Goal: Task Accomplishment & Management: Manage account settings

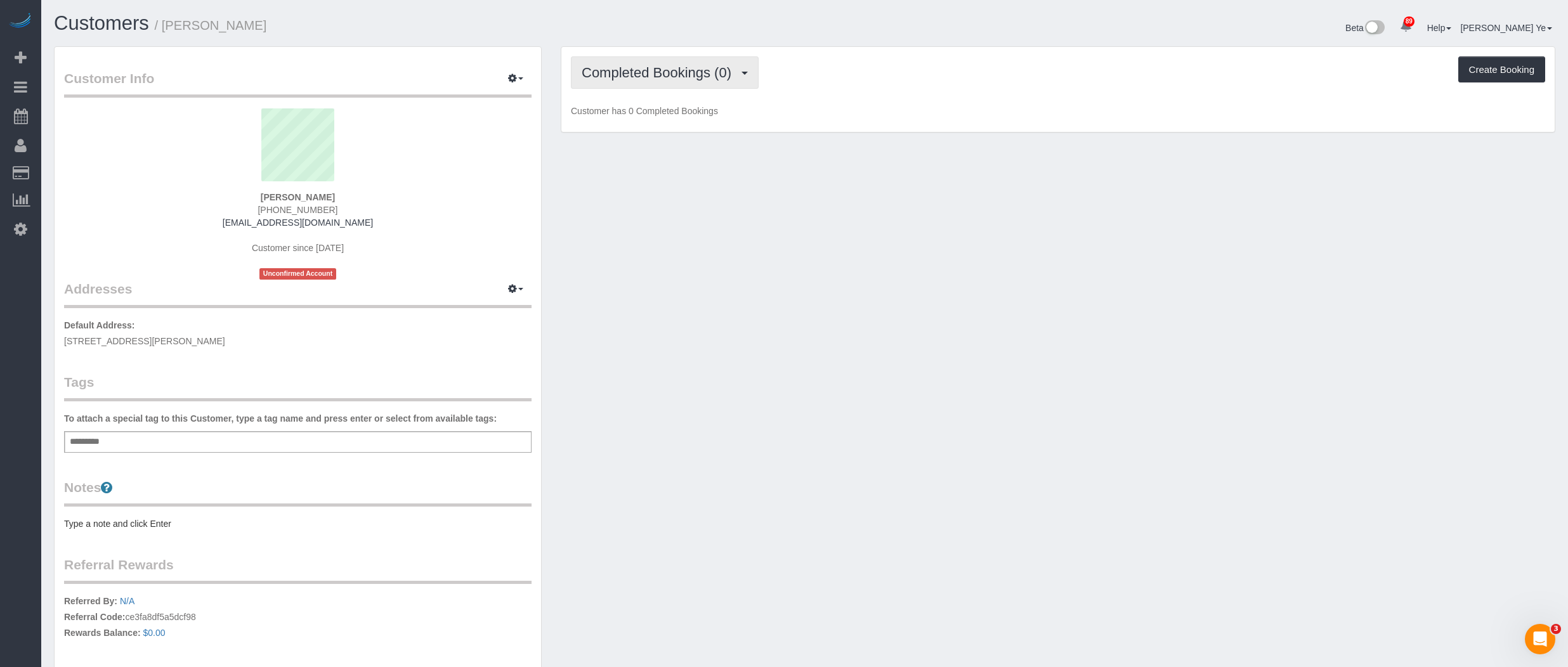
click at [640, 70] on span "Completed Bookings (0)" at bounding box center [660, 72] width 156 height 16
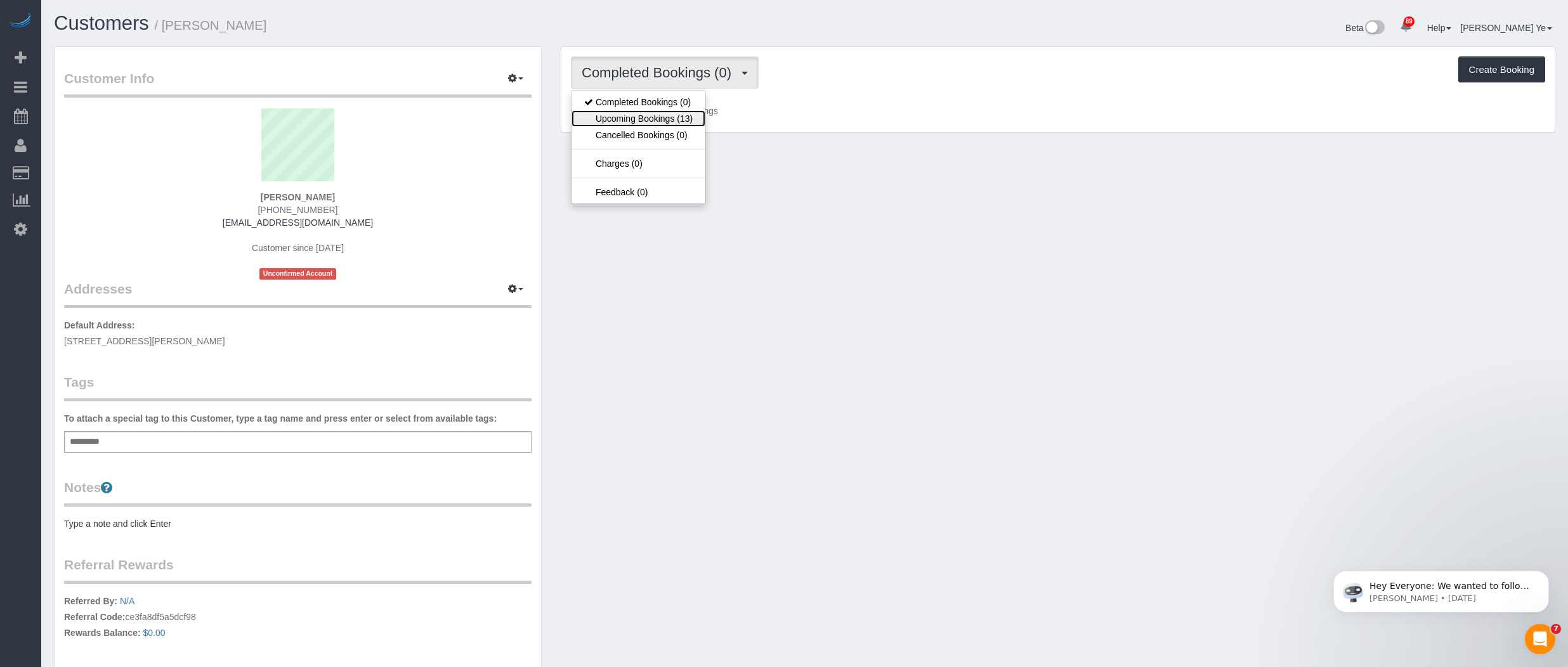
click at [637, 116] on link "Upcoming Bookings (13)" at bounding box center [638, 118] width 134 height 16
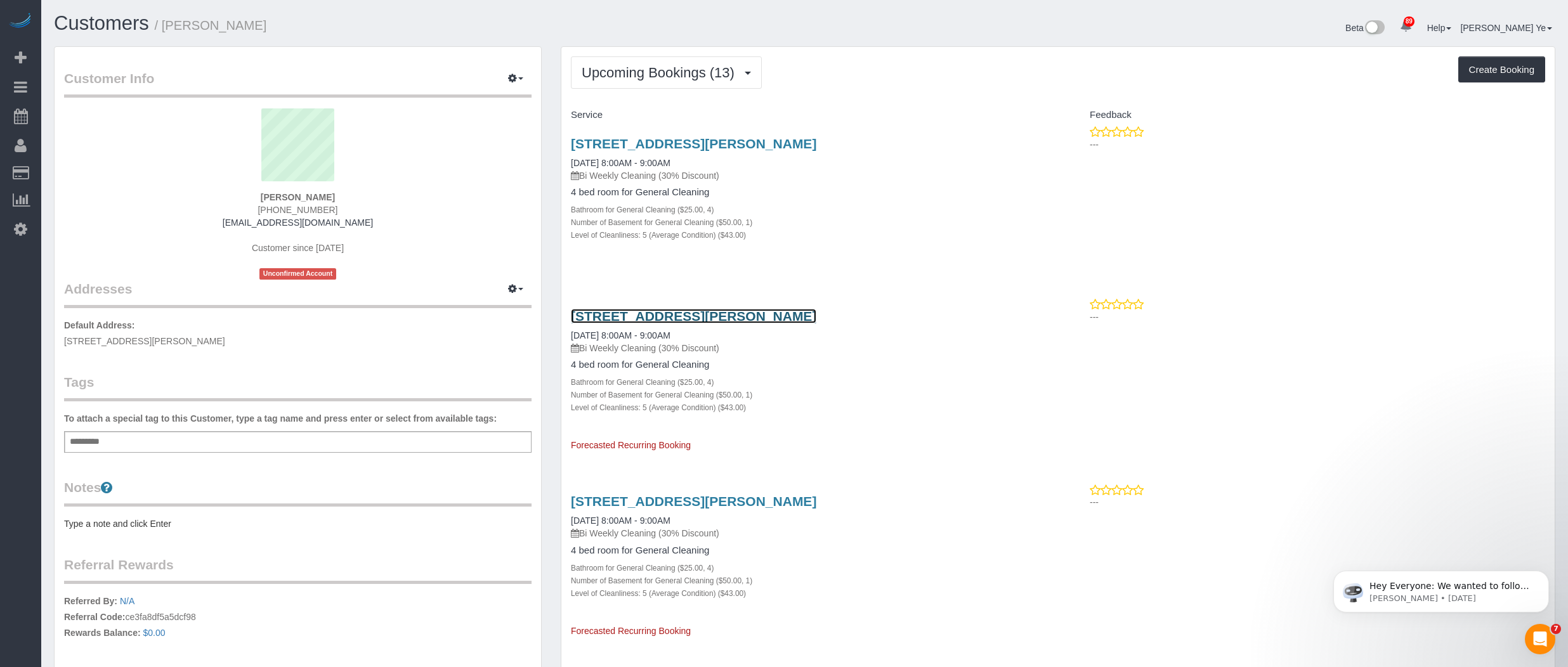
click at [721, 317] on link "[STREET_ADDRESS][PERSON_NAME]" at bounding box center [693, 316] width 245 height 15
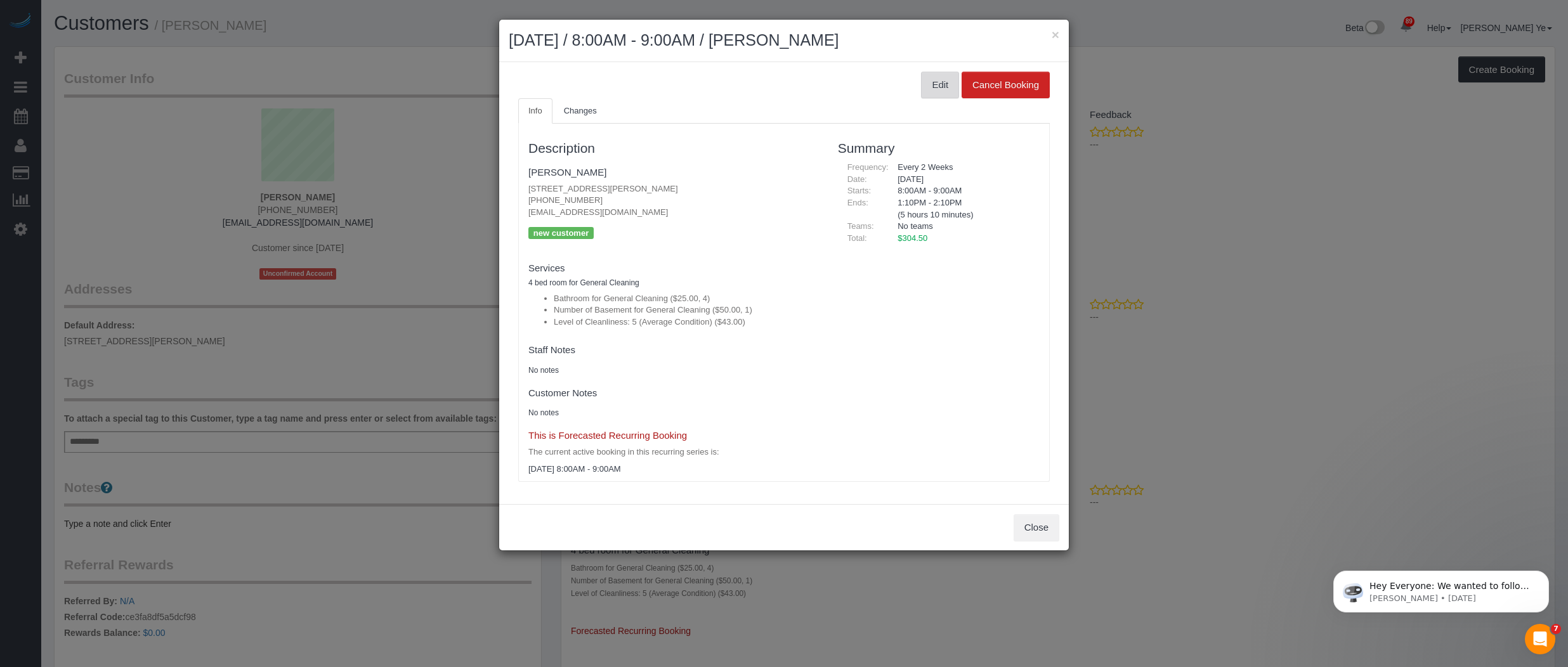
click at [939, 82] on button "Edit" at bounding box center [940, 85] width 38 height 26
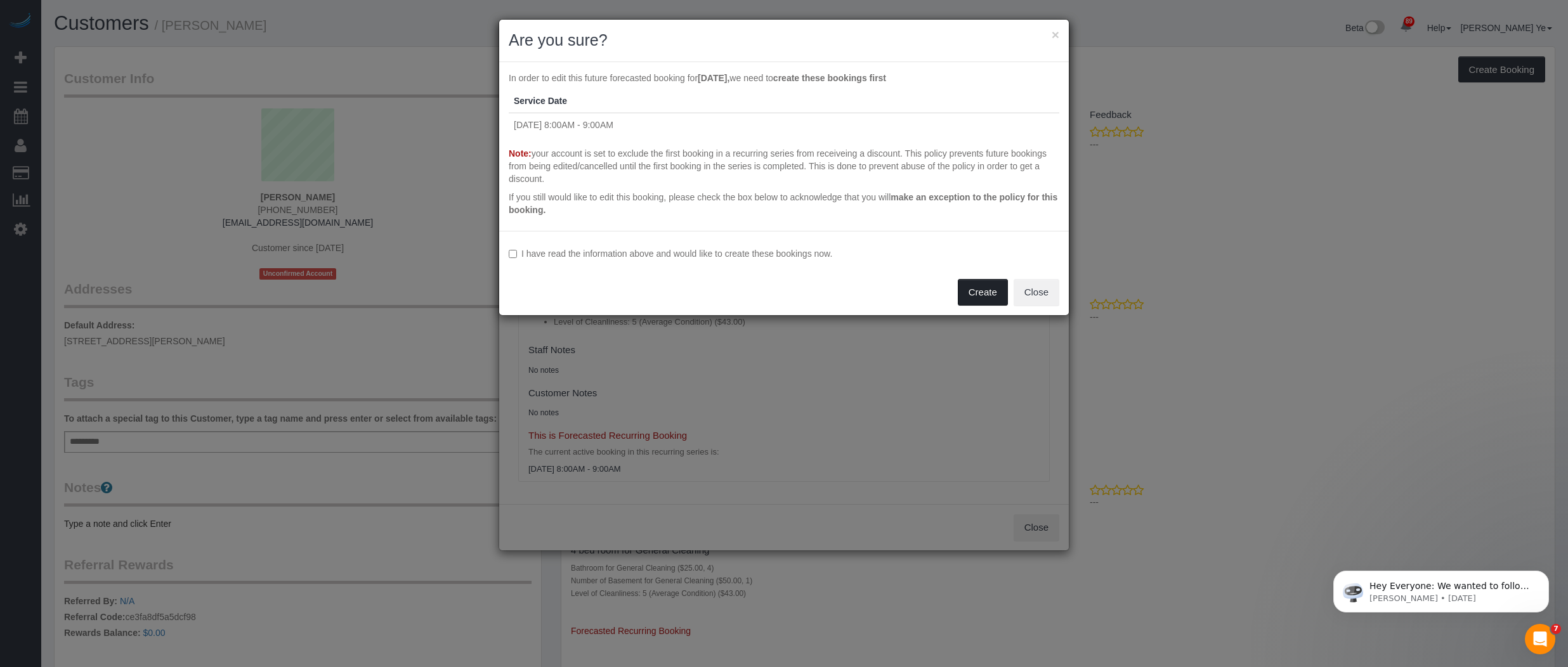
click at [984, 296] on button "Create" at bounding box center [983, 292] width 50 height 26
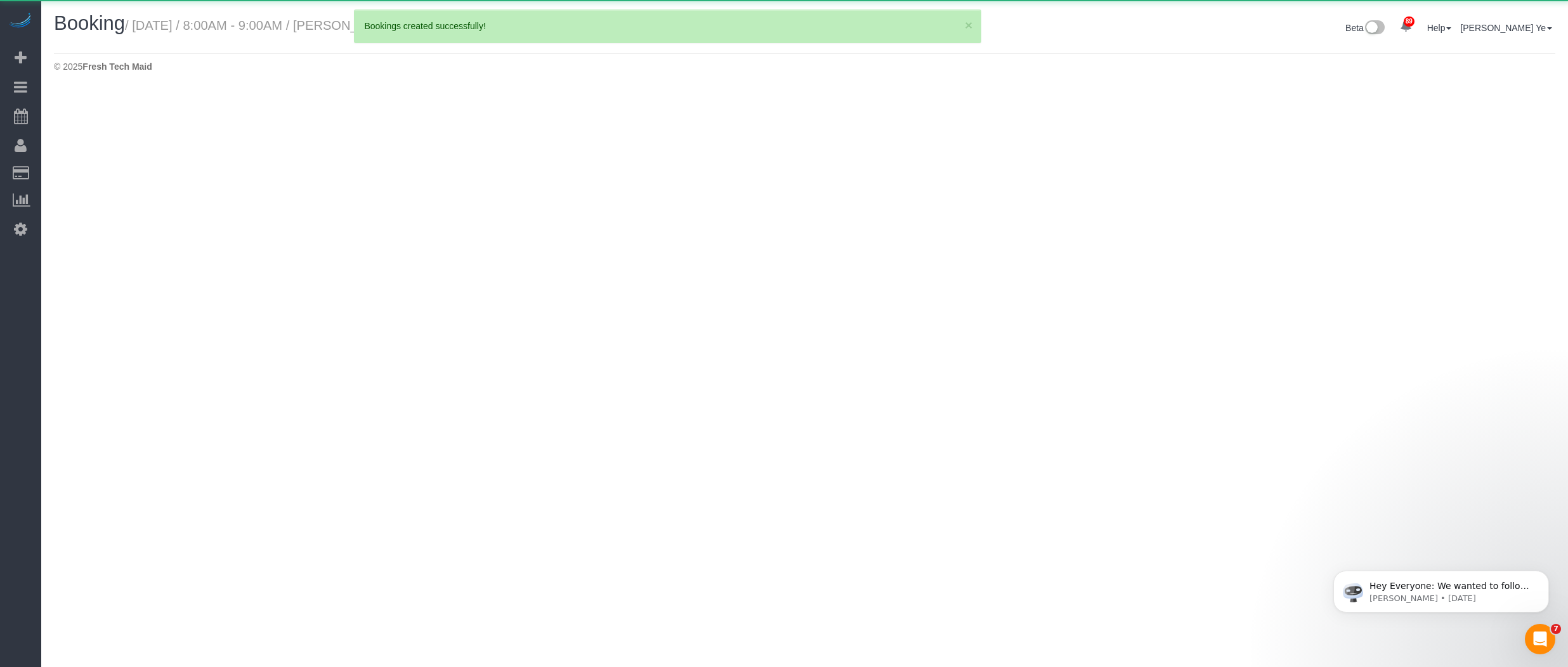
select select "IL"
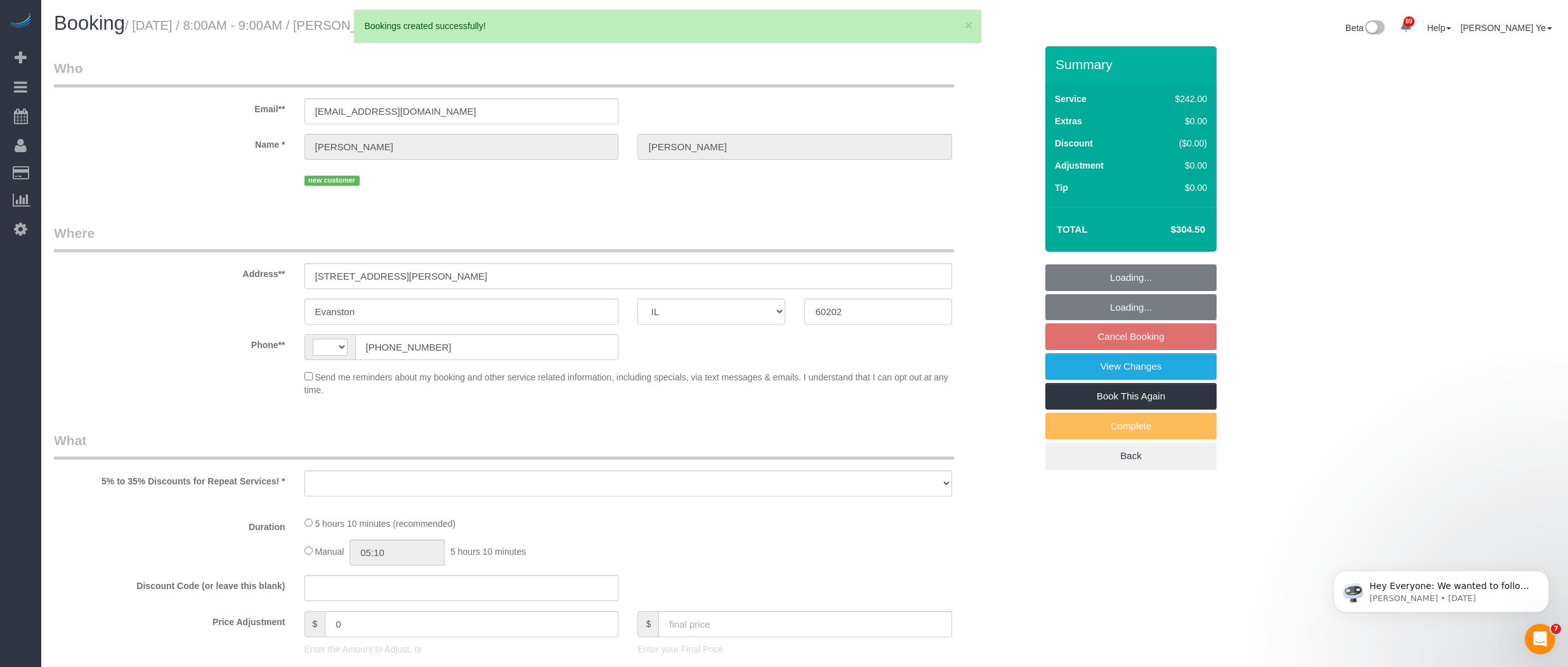
select select "string:US"
select select "string:fspay-b180d7b7-2d84-4654-9f18-7b8a27d4fade"
select select "object:1470"
select select "number:1"
select select "number:58"
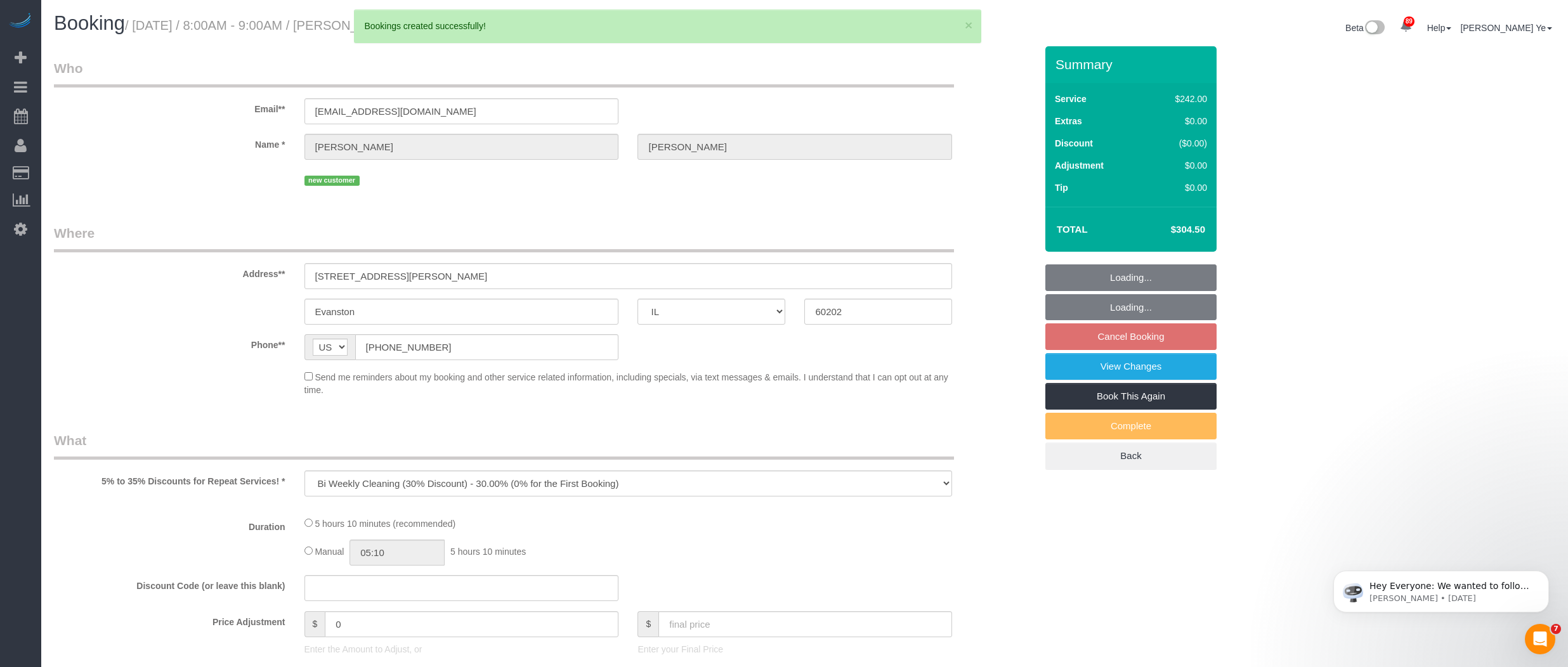
select select "number:139"
select select "number:104"
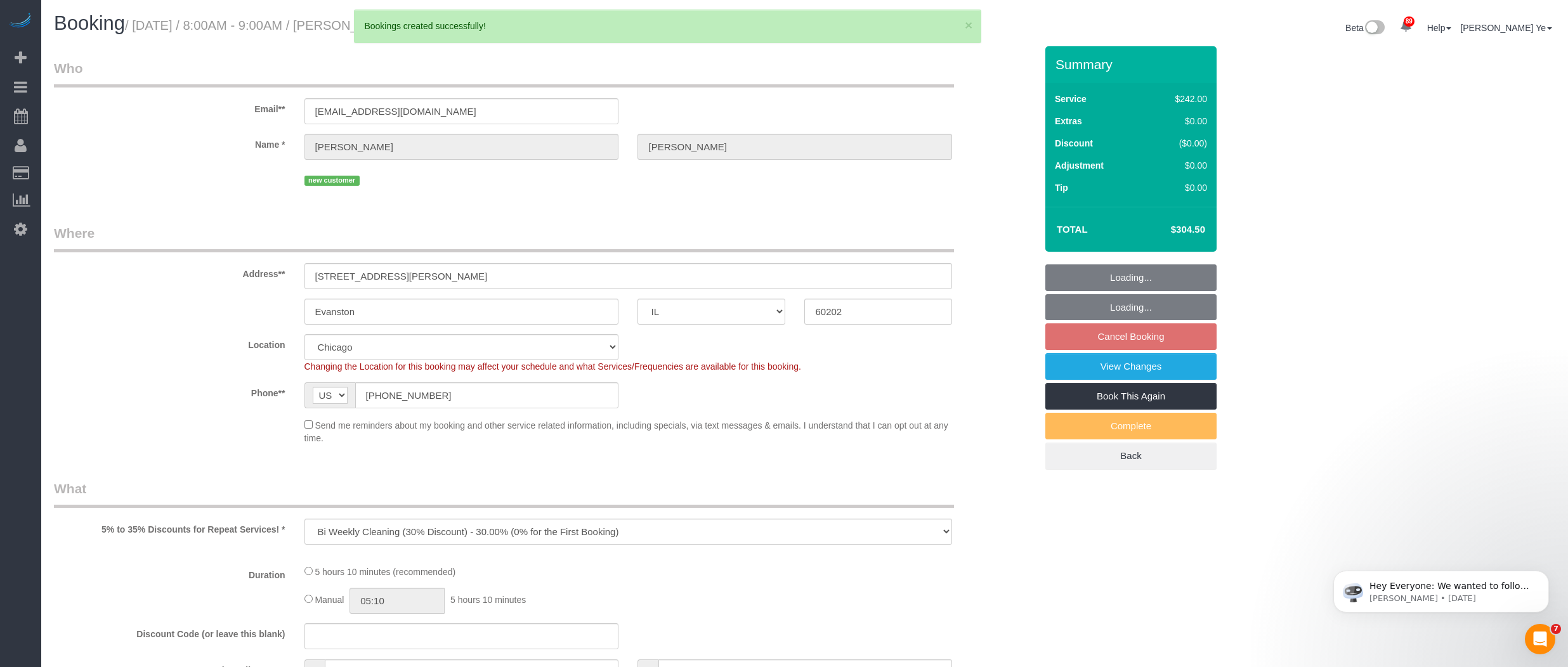
select select "object:1927"
select select "512"
select select "4"
select select "1"
select select "5"
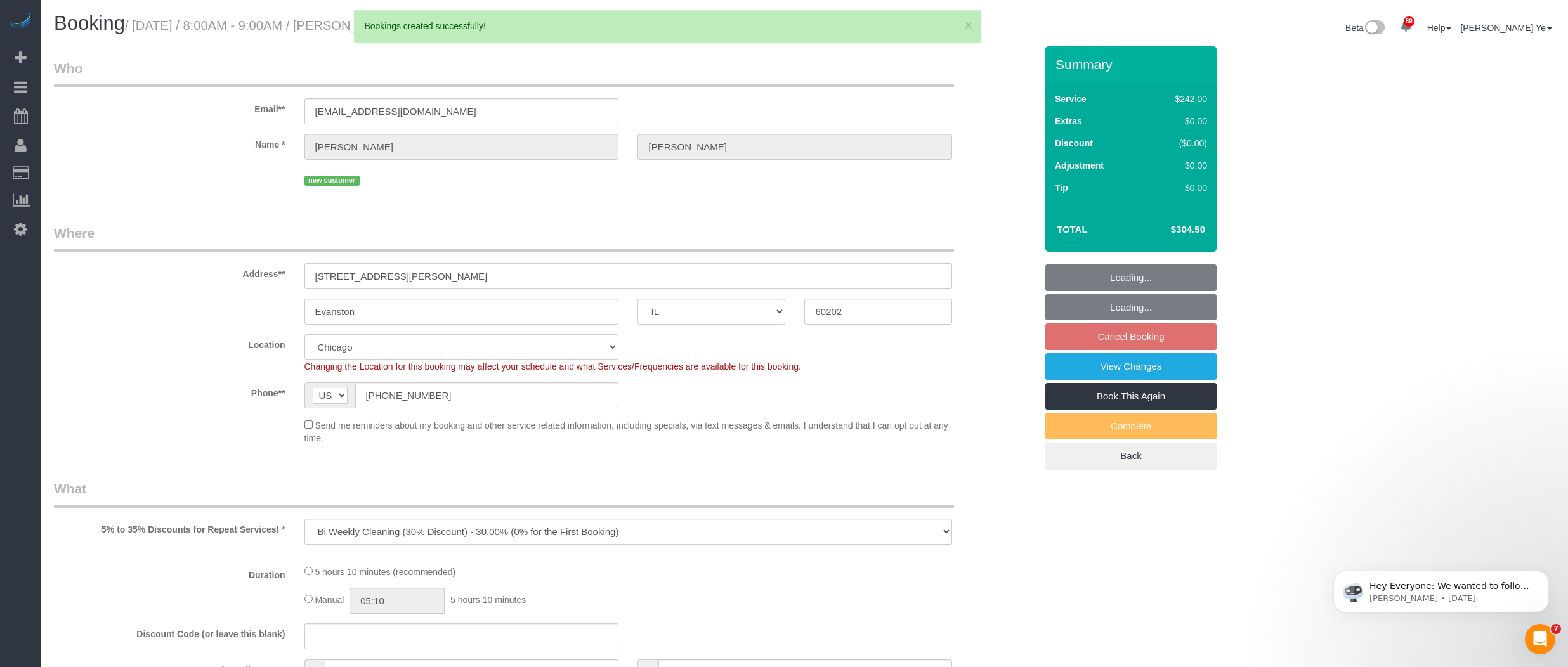
select select "spot1"
select select "4"
select select "1"
select select "5"
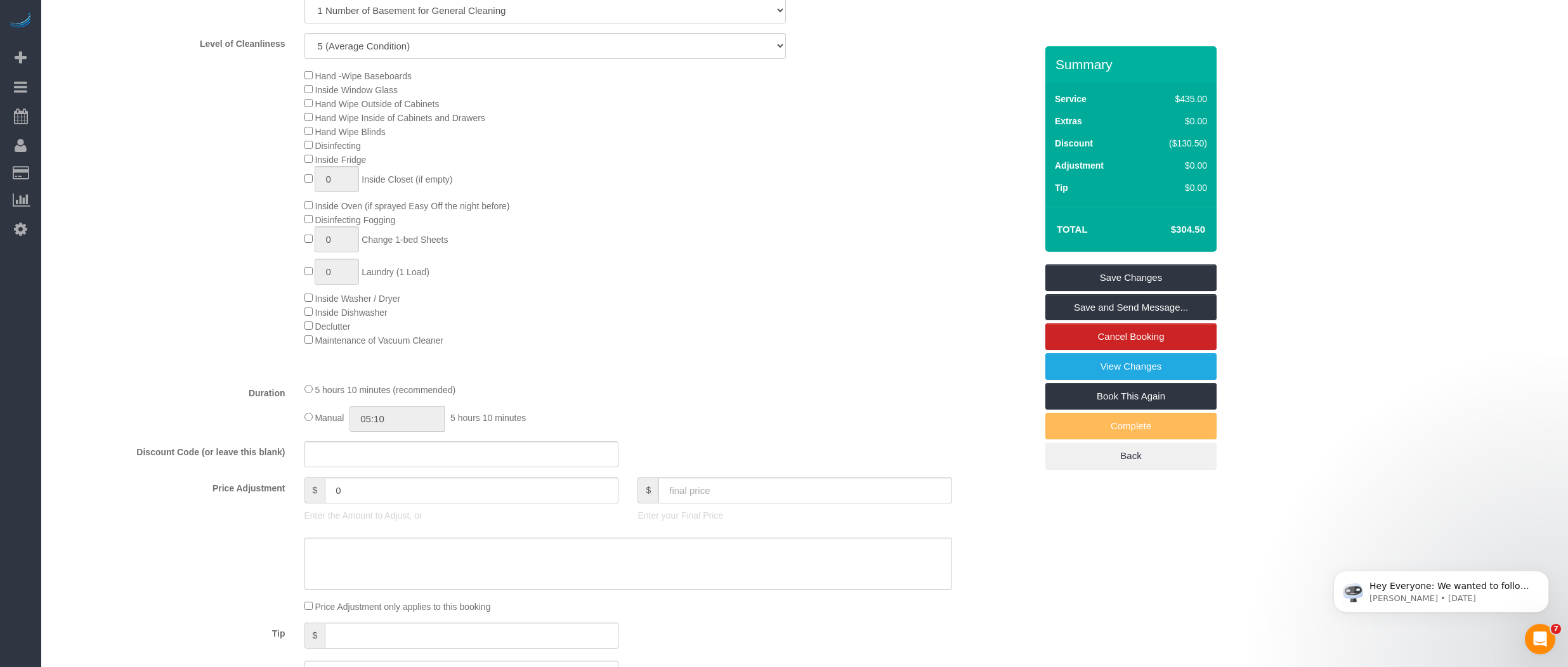
scroll to position [686, 0]
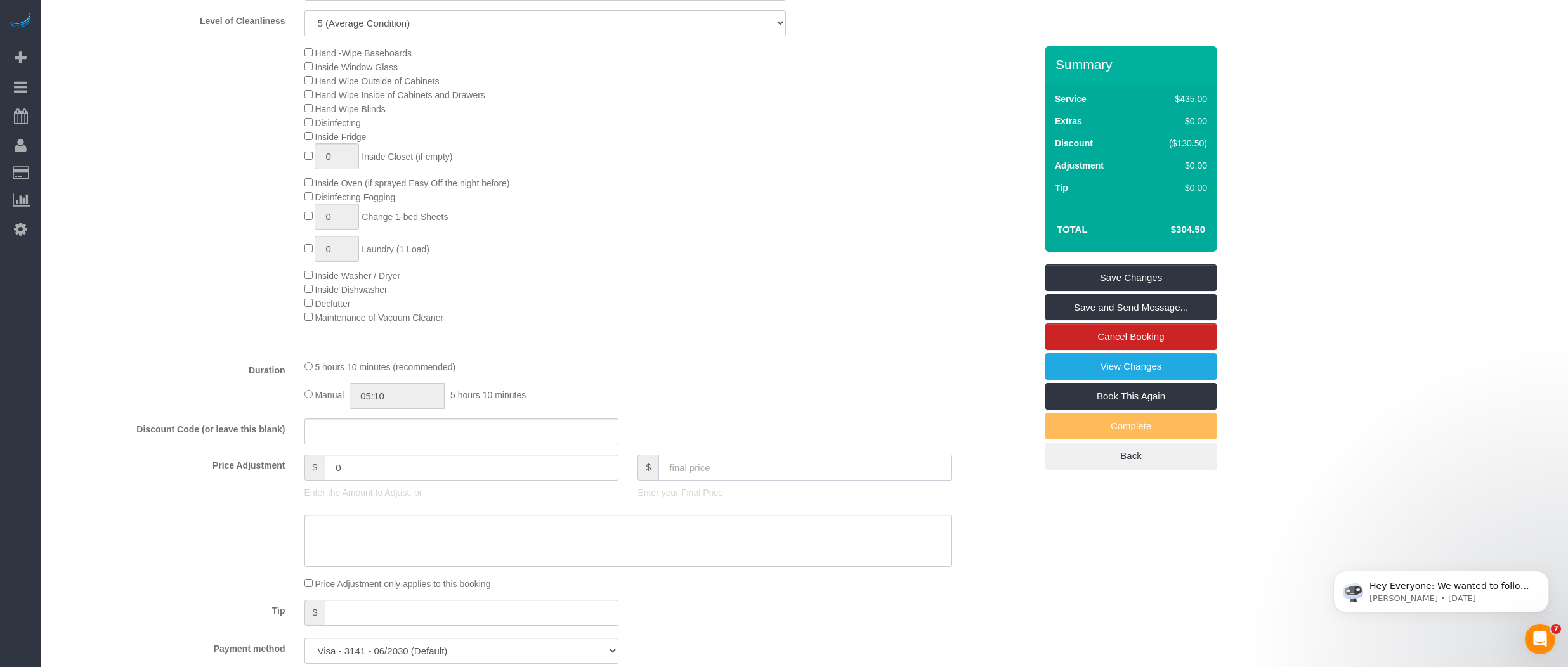
click at [779, 466] on input "text" at bounding box center [805, 468] width 294 height 26
type input "0"
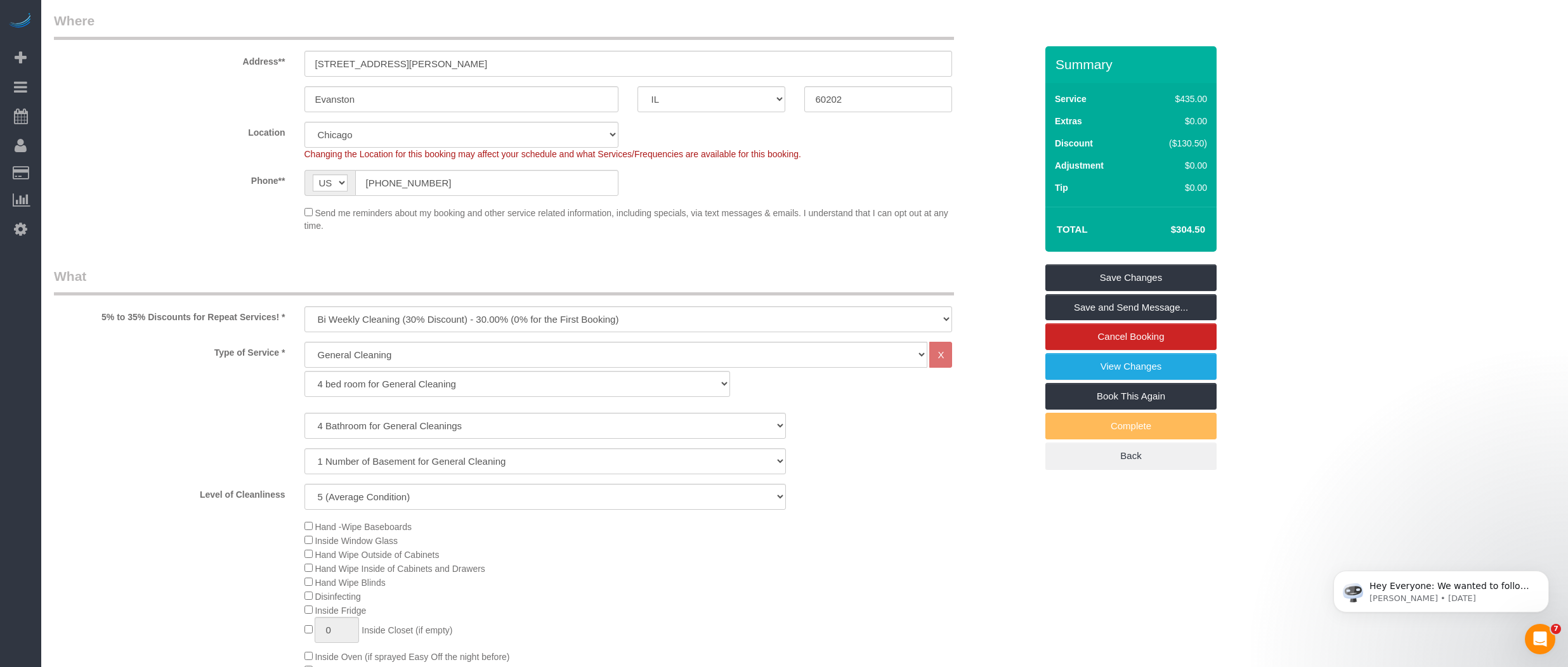
scroll to position [0, 0]
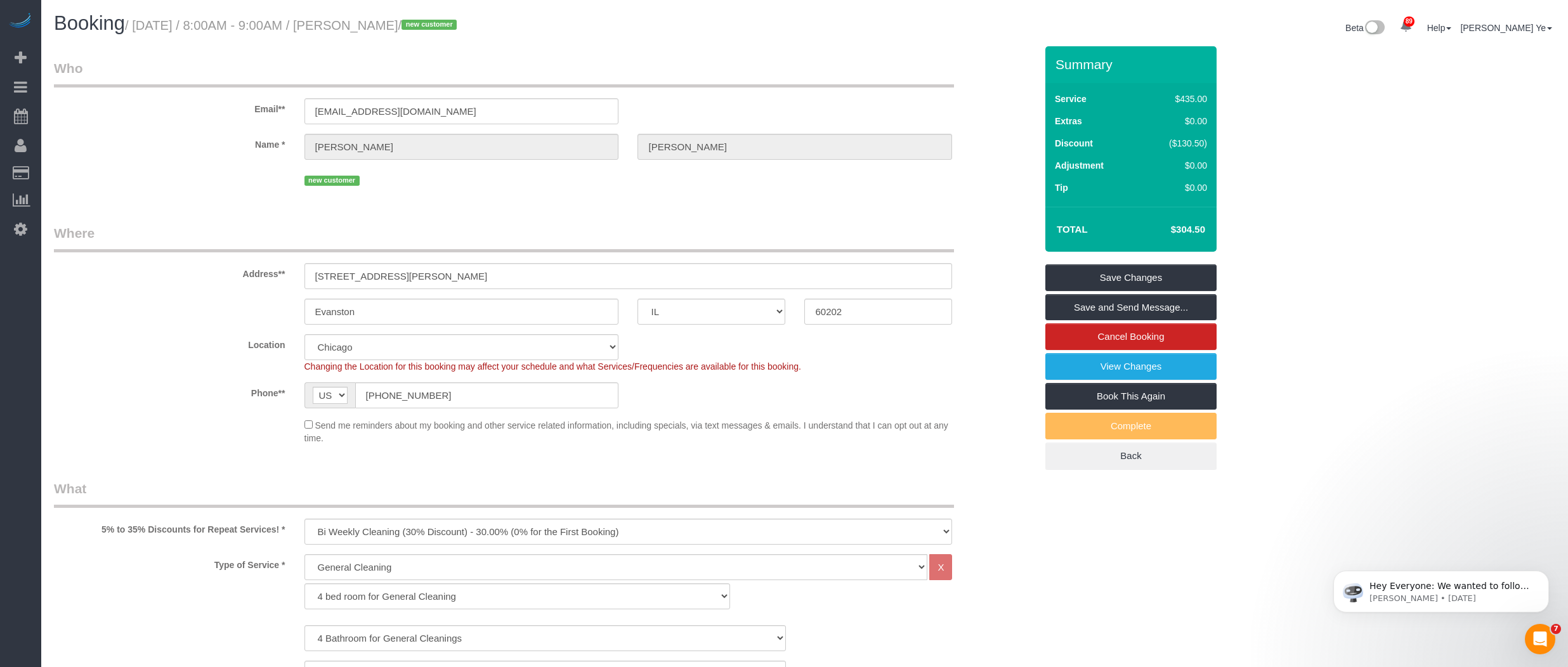
type input "-304.5"
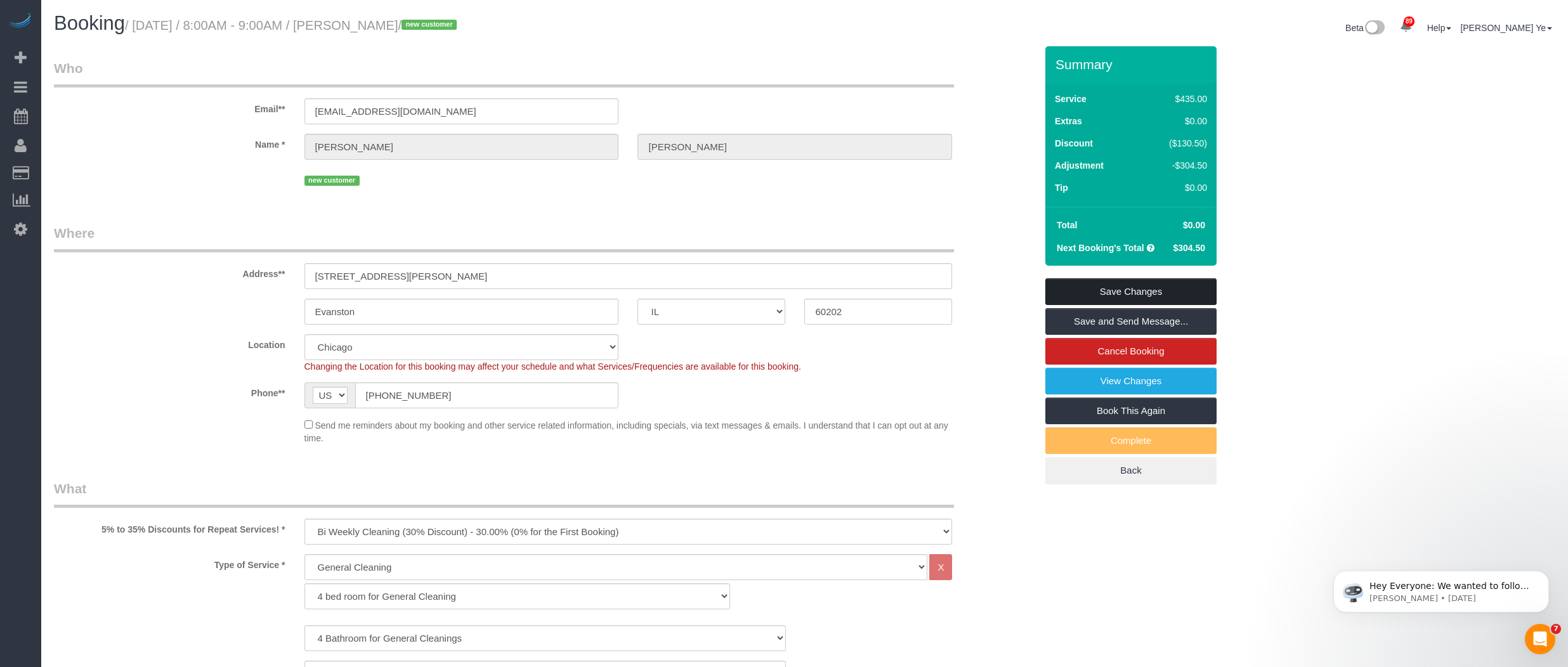
click at [1134, 291] on link "Save Changes" at bounding box center [1130, 291] width 172 height 26
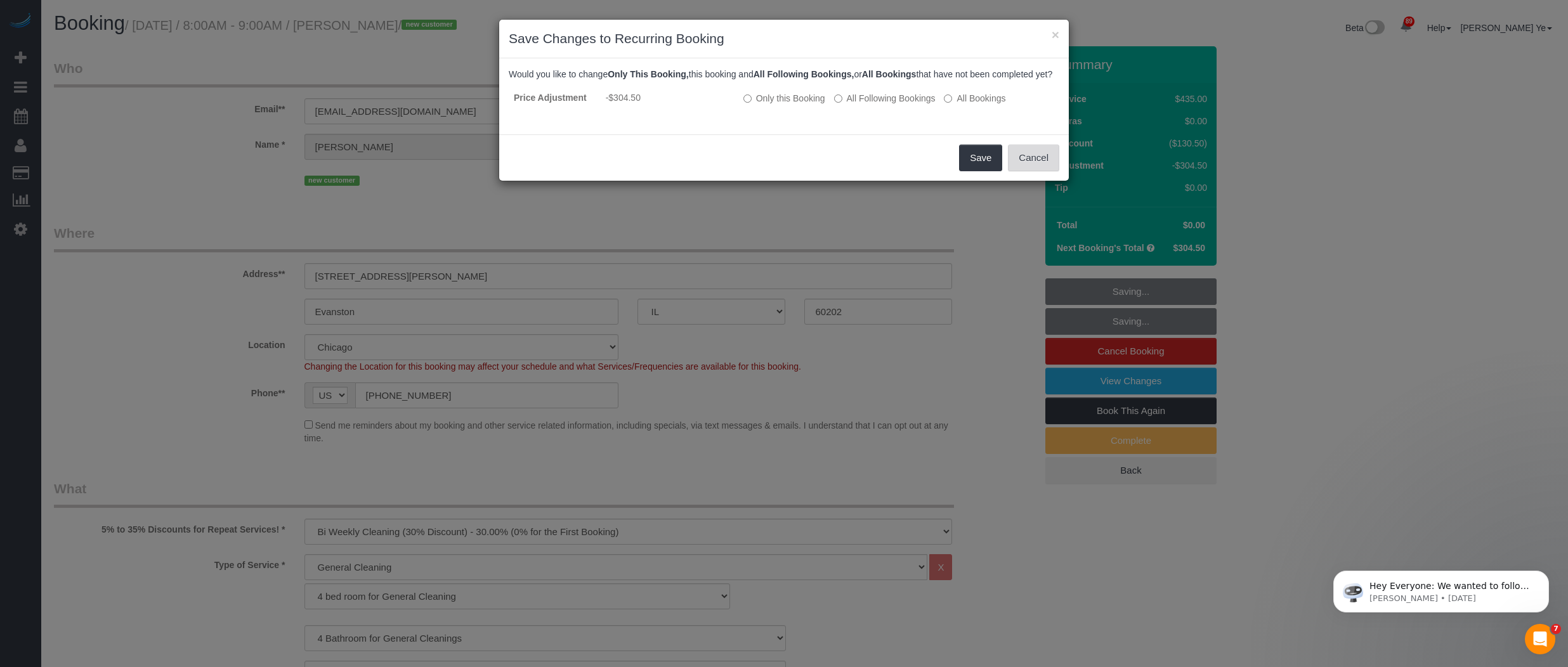
click at [1031, 166] on button "Cancel" at bounding box center [1034, 158] width 52 height 26
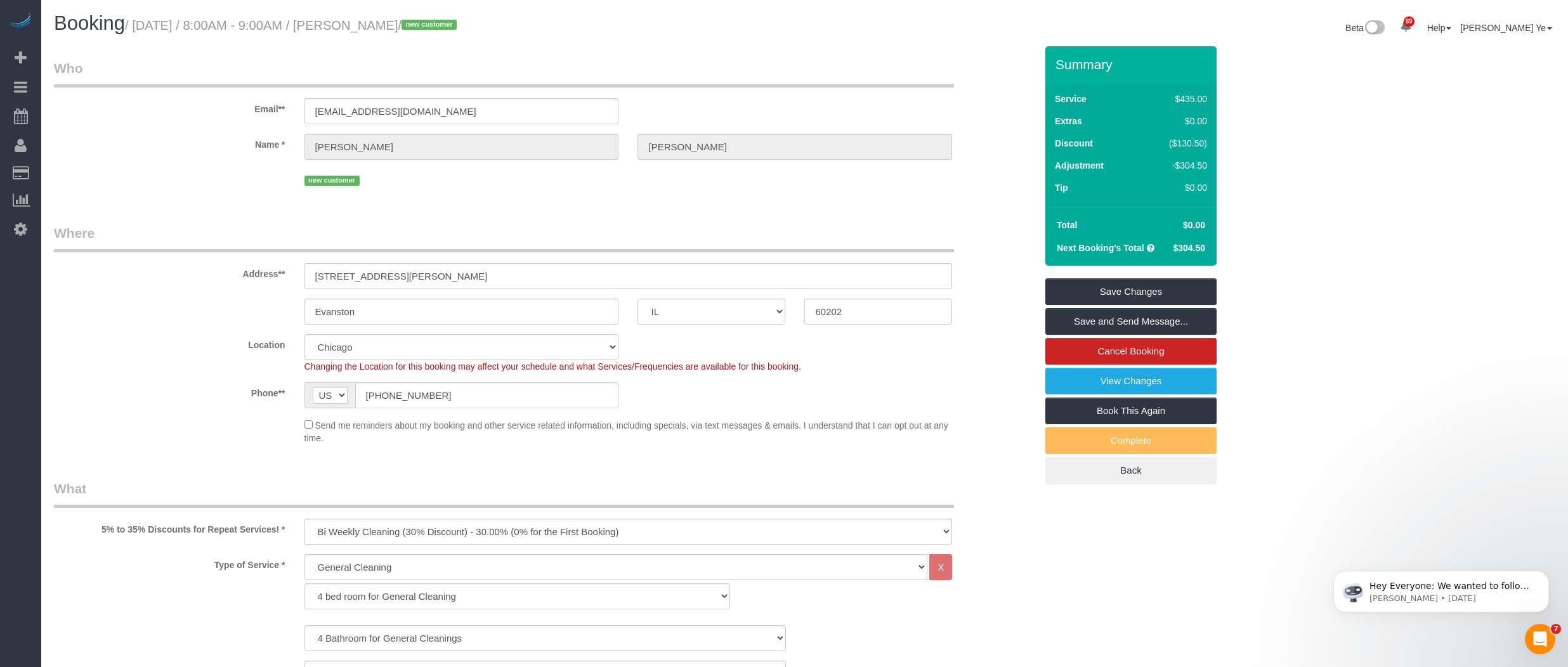
click at [982, 354] on div "Location Chicago Evanston Skokie Northwest Western Changing the Location for th…" at bounding box center [544, 353] width 1001 height 39
click at [1132, 354] on link "Cancel Booking" at bounding box center [1130, 351] width 172 height 26
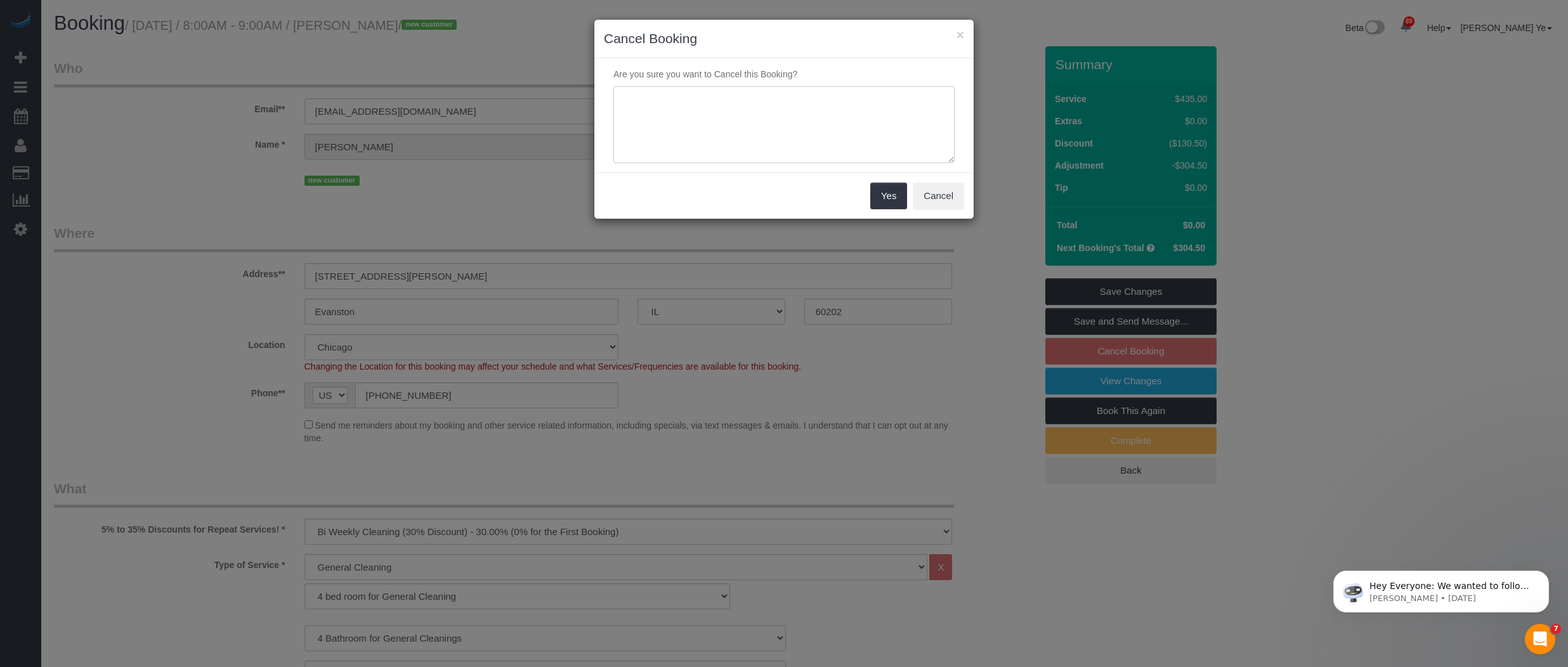
click at [743, 141] on textarea at bounding box center [784, 125] width 342 height 77
click at [730, 99] on textarea at bounding box center [784, 125] width 342 height 77
click at [728, 97] on textarea at bounding box center [784, 125] width 342 height 77
type textarea "core offer: wait for the initial done for more flexibility in scheduling"
click at [889, 194] on button "Yes" at bounding box center [888, 196] width 37 height 26
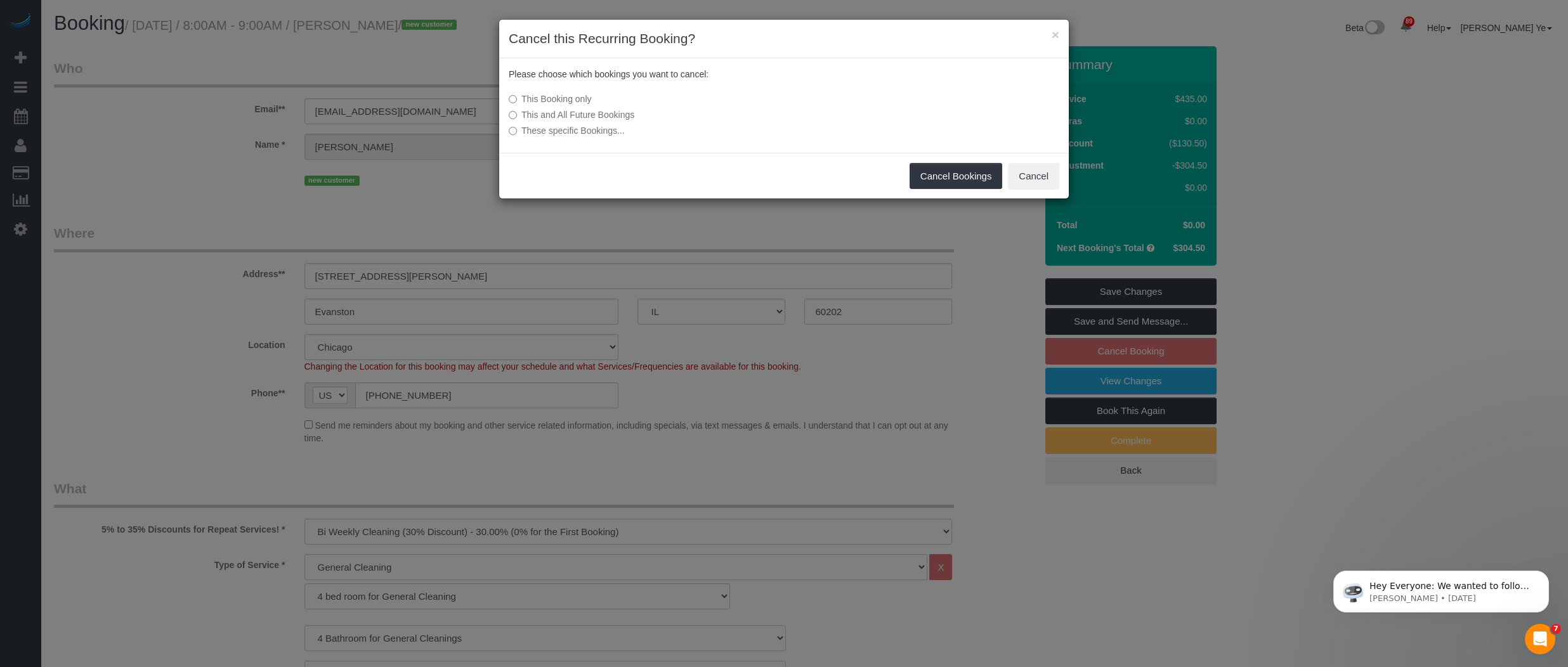
click at [563, 112] on label "This and All Future Bookings" at bounding box center [690, 114] width 361 height 12
click at [964, 183] on button "Cancel Bookings" at bounding box center [956, 176] width 94 height 26
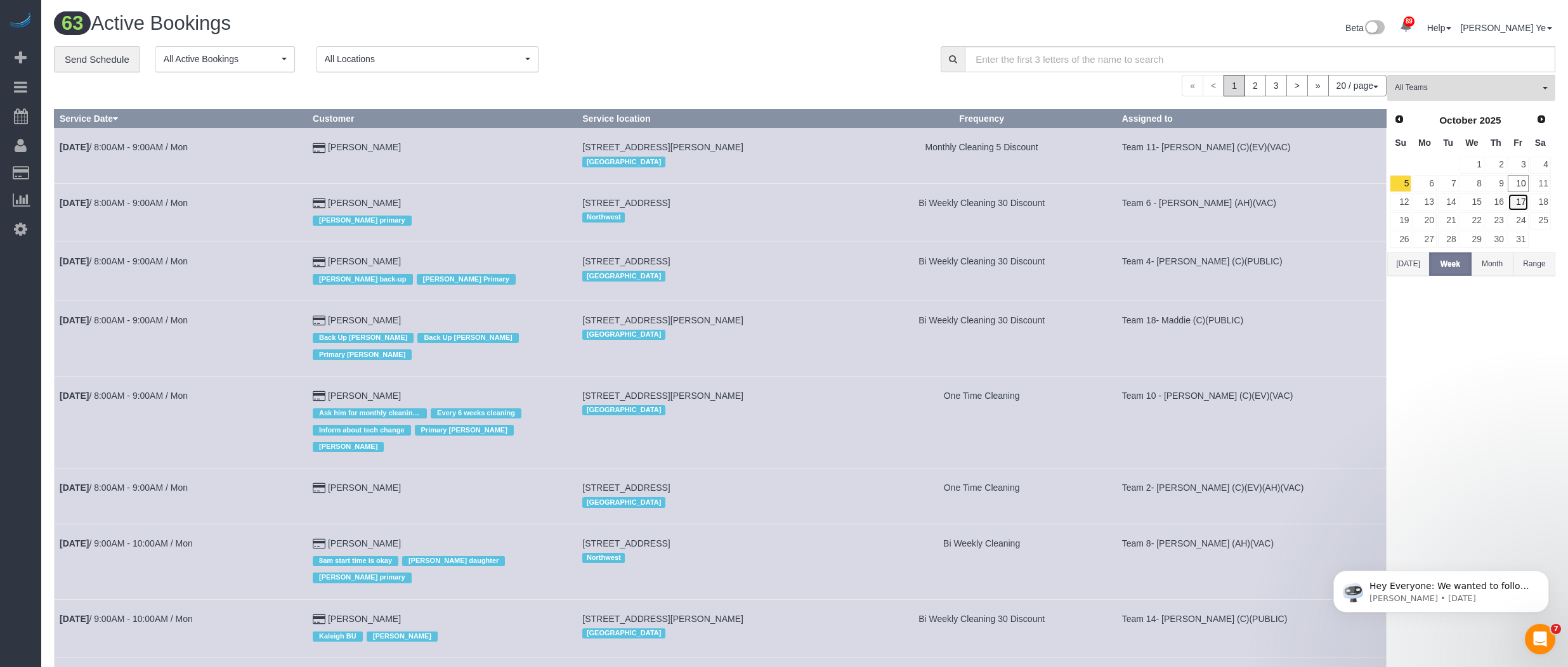
click at [1521, 200] on link "17" at bounding box center [1519, 202] width 21 height 17
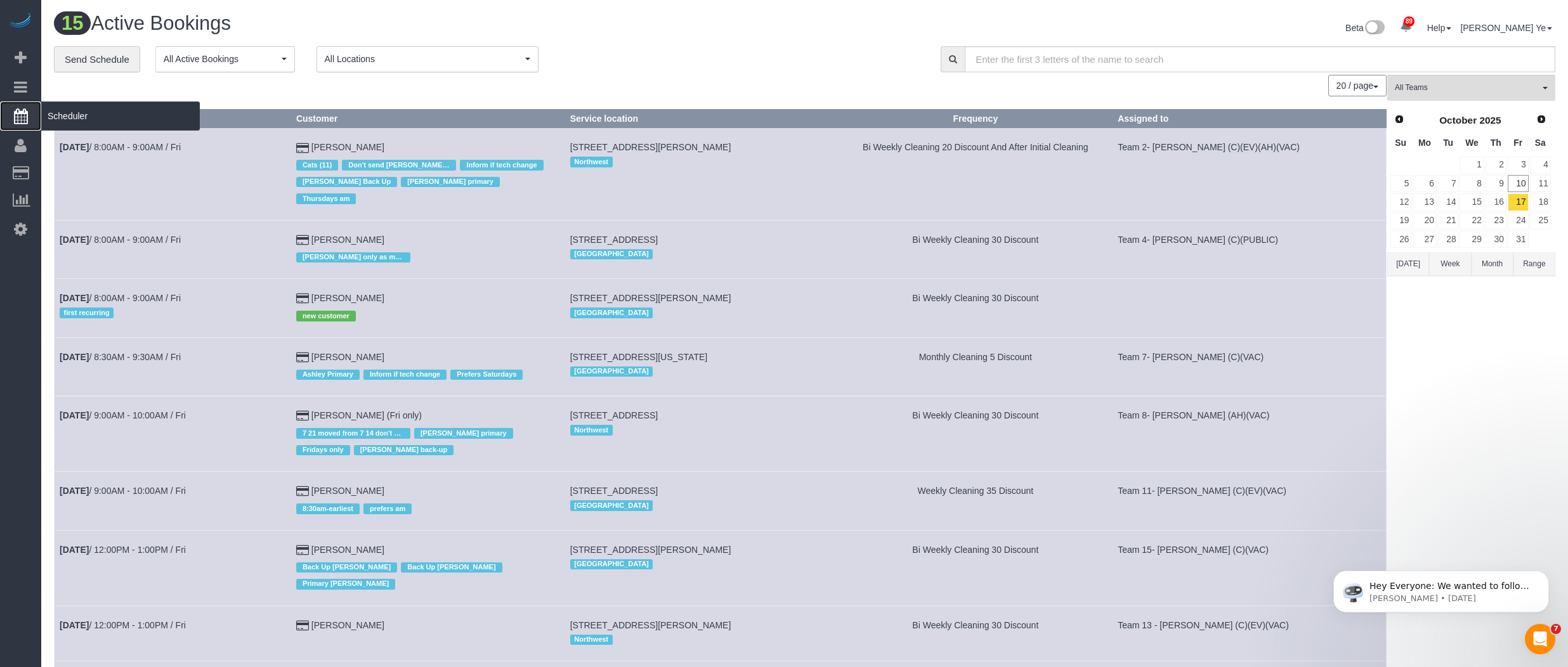
click at [21, 118] on icon at bounding box center [21, 116] width 14 height 16
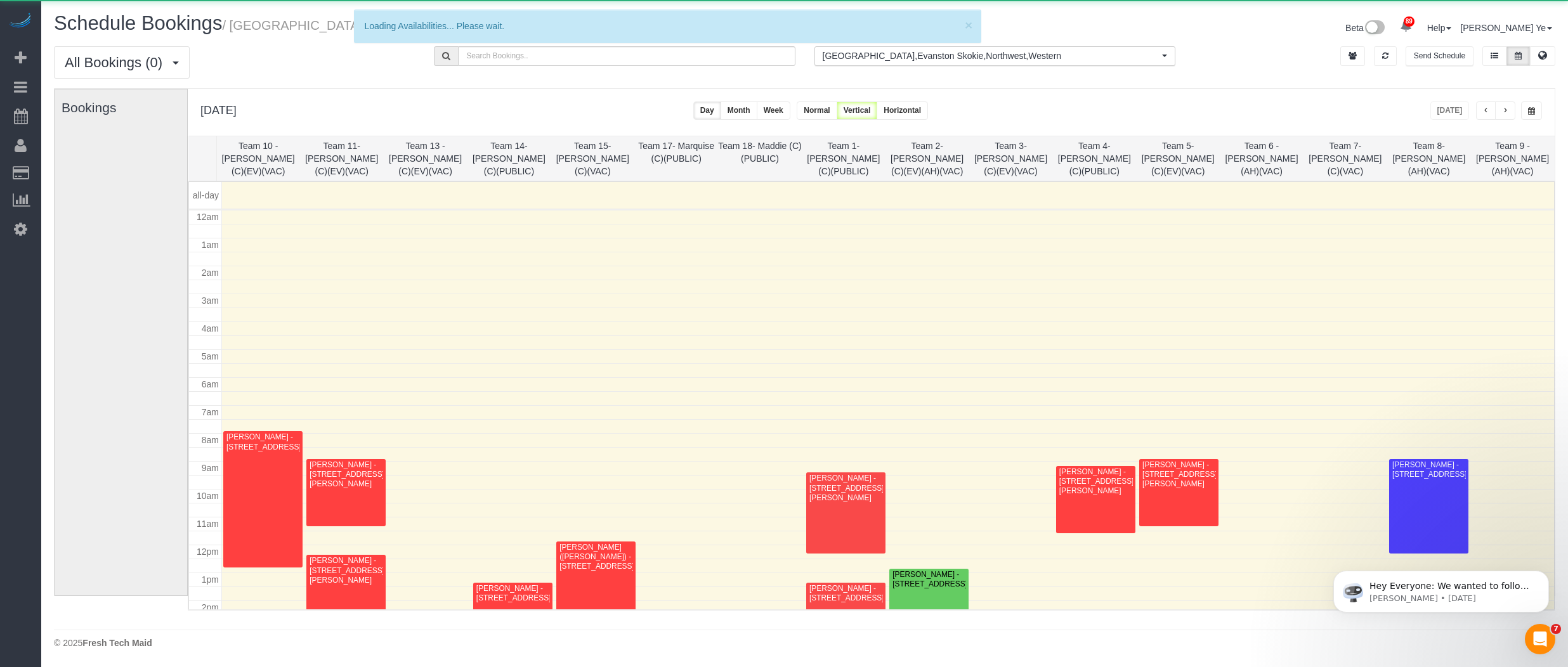
scroll to position [166, 0]
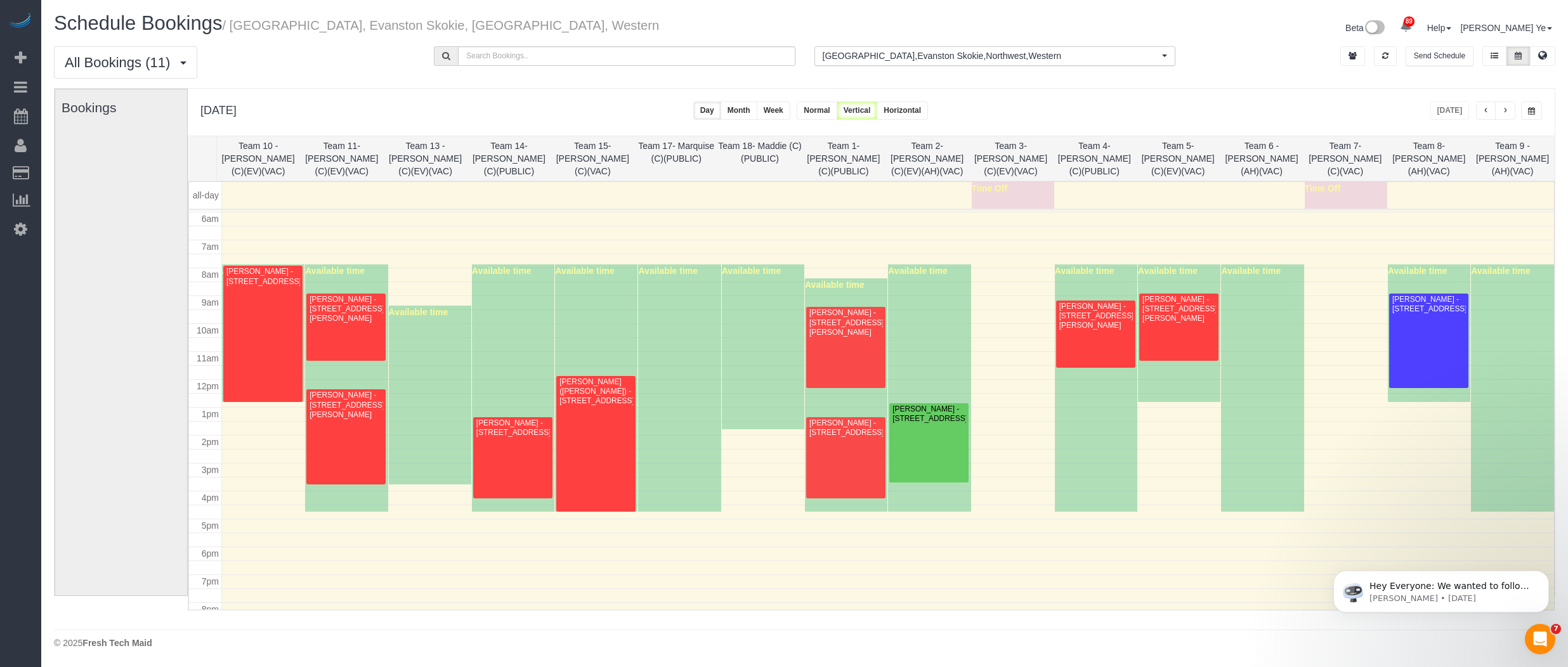
click at [1529, 107] on span "button" at bounding box center [1532, 111] width 7 height 7
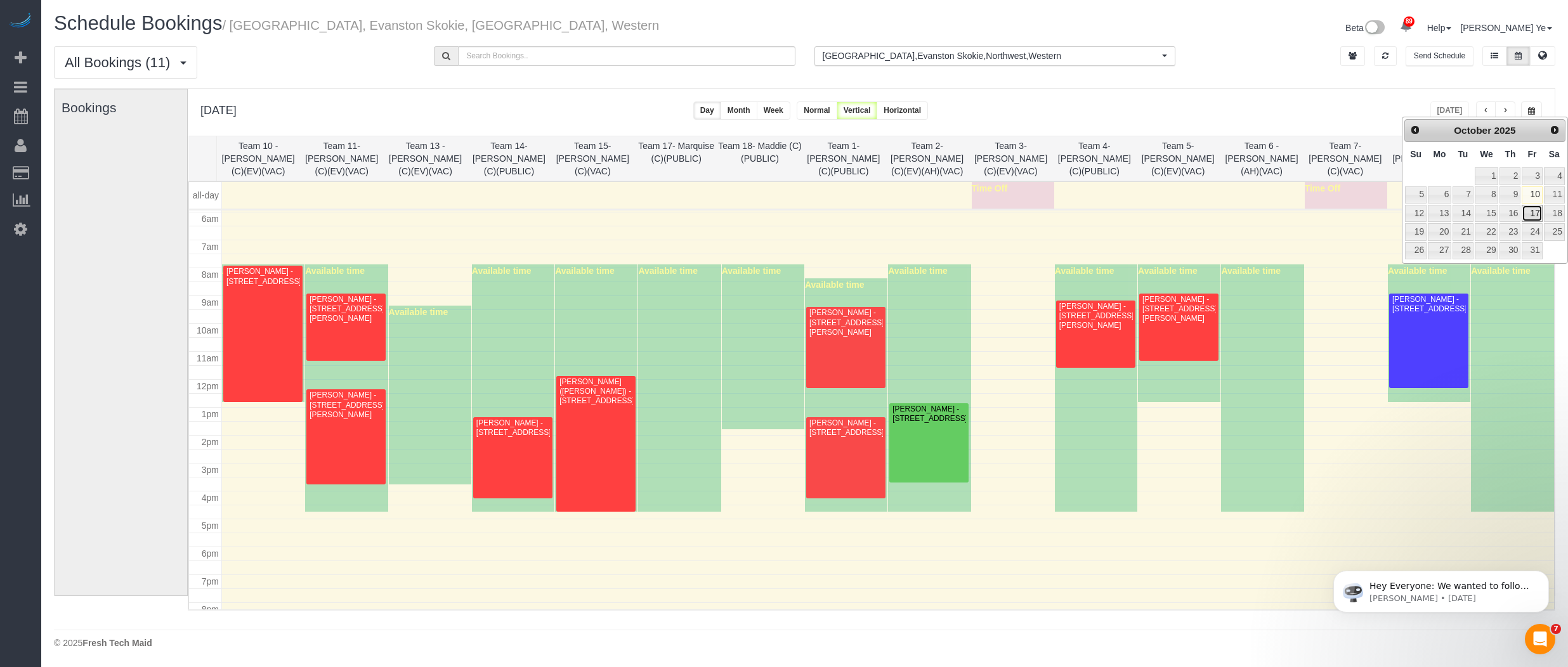
click at [1535, 208] on link "17" at bounding box center [1532, 213] width 21 height 17
type input "**********"
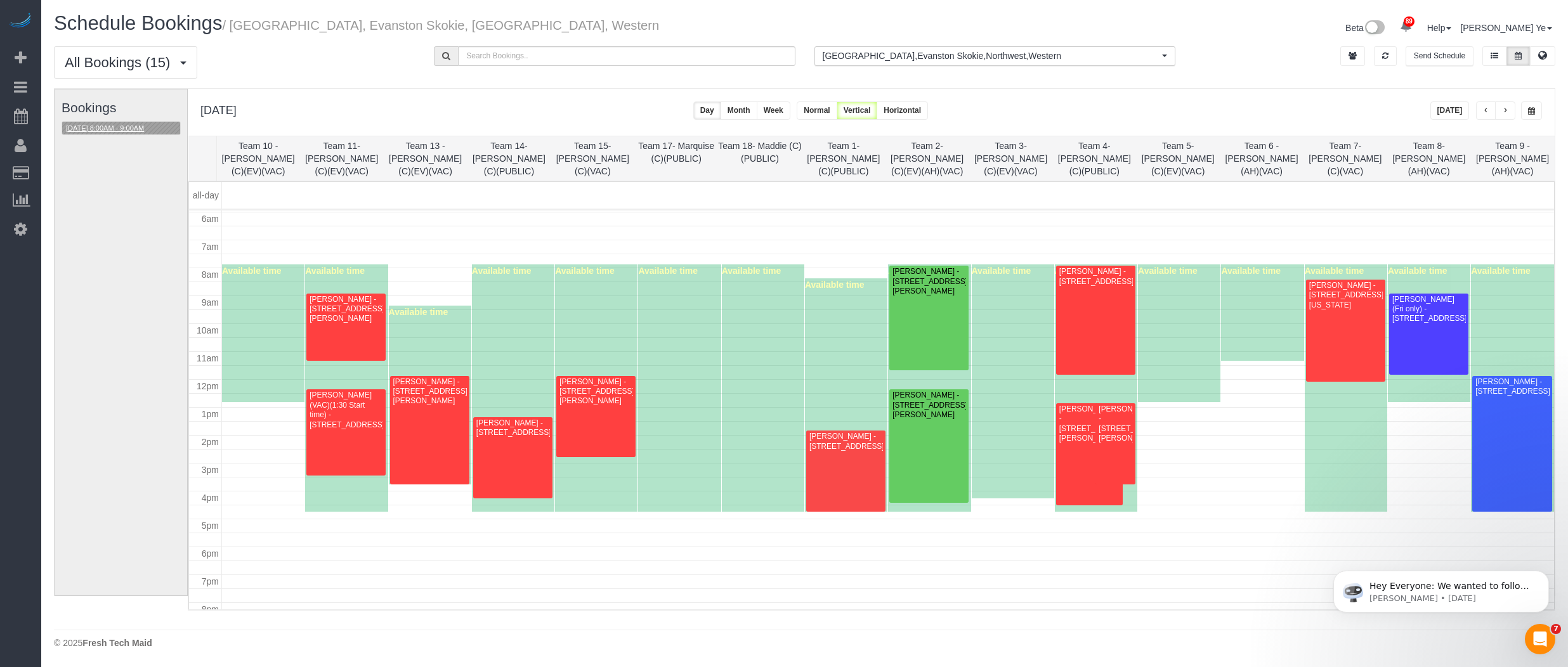
click at [126, 123] on button "[DATE] 8:00AM - 9:00AM" at bounding box center [105, 128] width 85 height 13
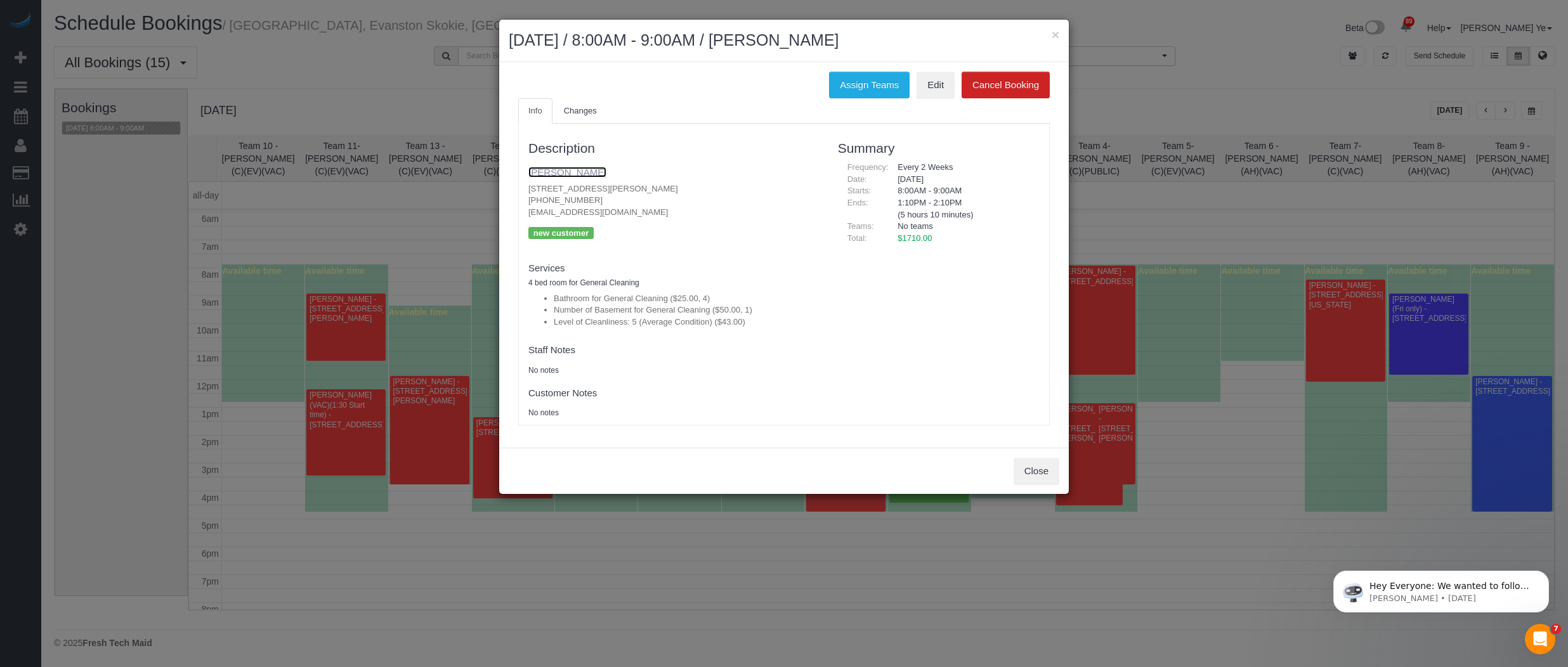
click at [549, 171] on link "[PERSON_NAME]" at bounding box center [567, 171] width 78 height 11
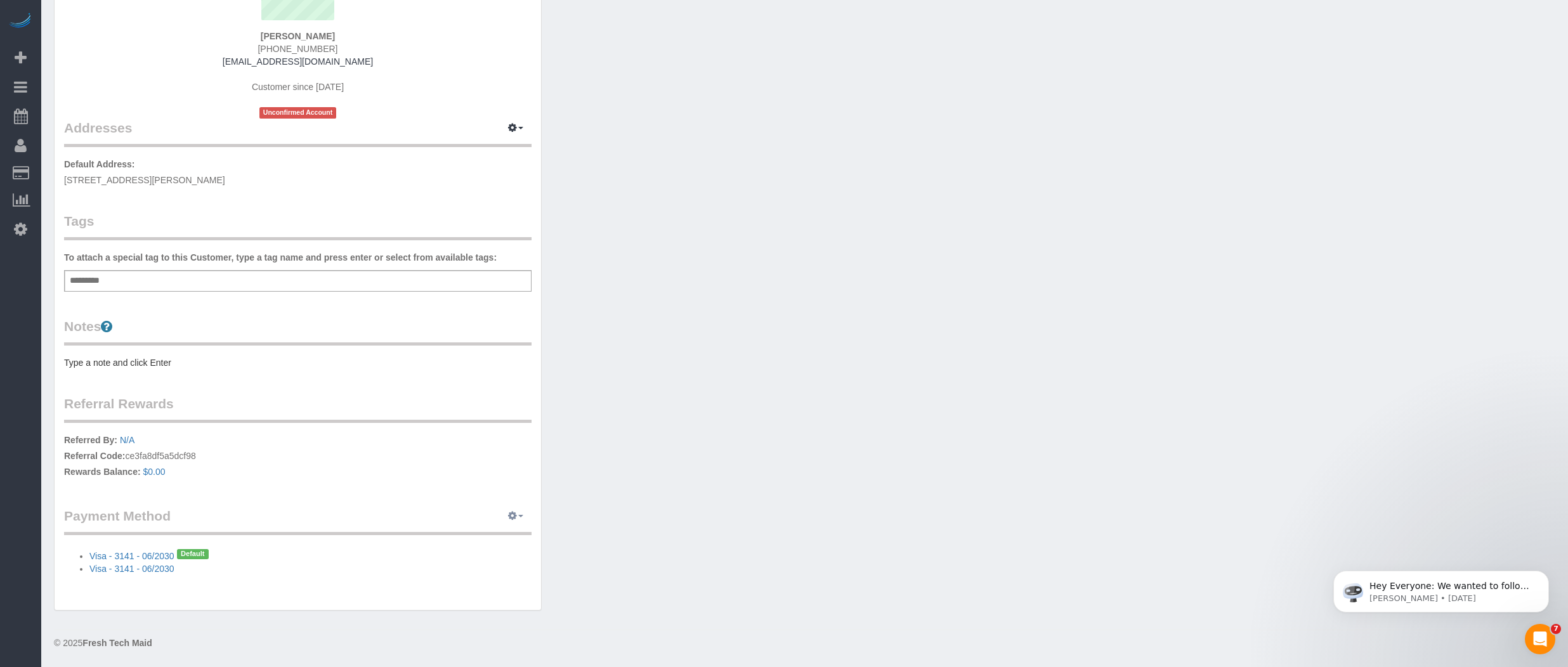
click at [519, 519] on button "button" at bounding box center [516, 516] width 32 height 20
click at [465, 537] on link "View Payment Methods" at bounding box center [471, 540] width 119 height 16
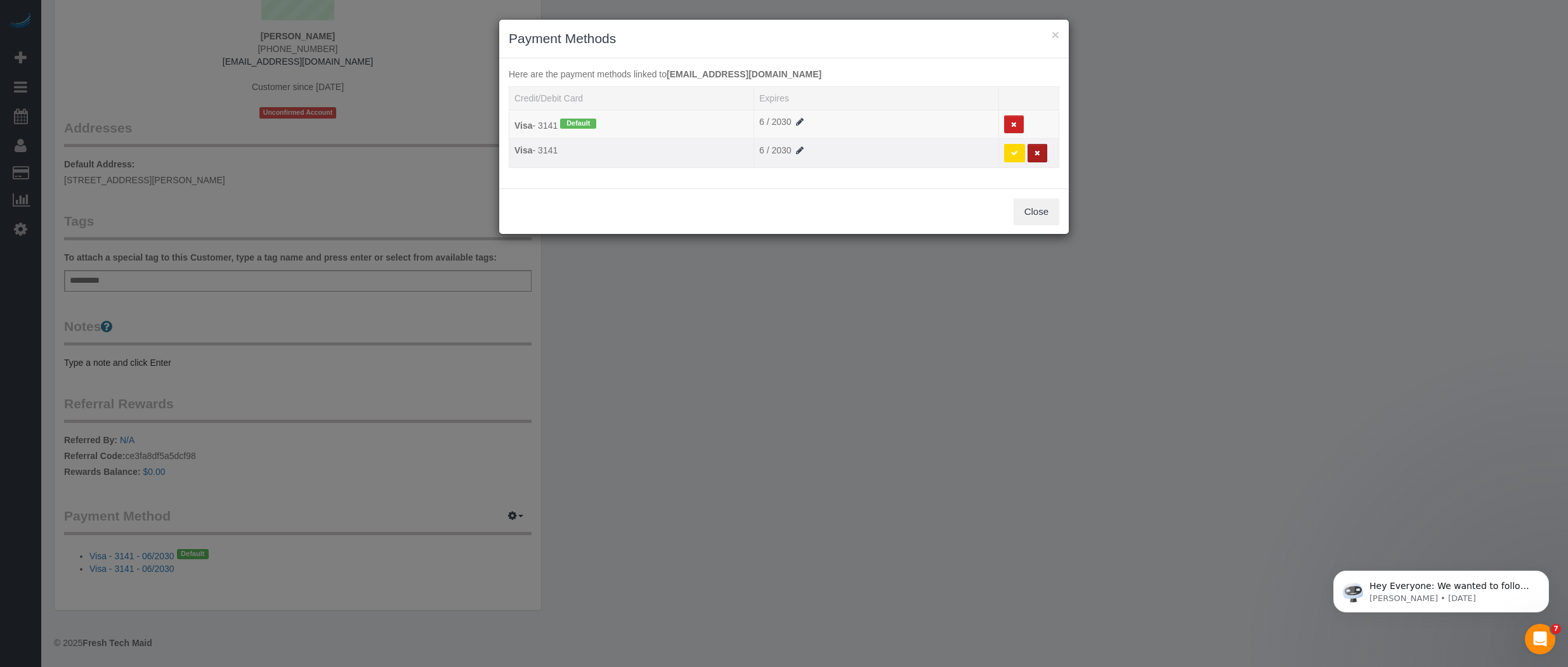
click at [1034, 152] on icon at bounding box center [1037, 153] width 6 height 7
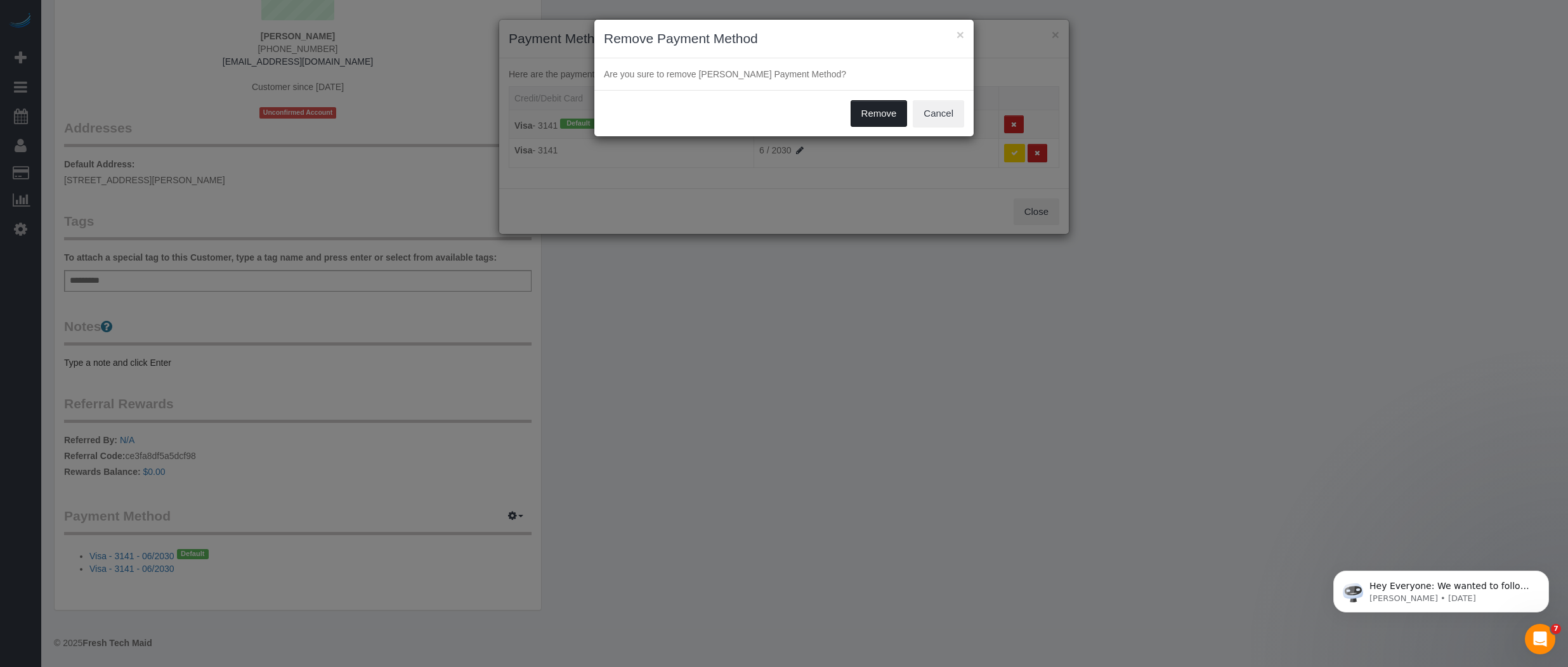
click at [869, 117] on button "Remove" at bounding box center [879, 113] width 57 height 26
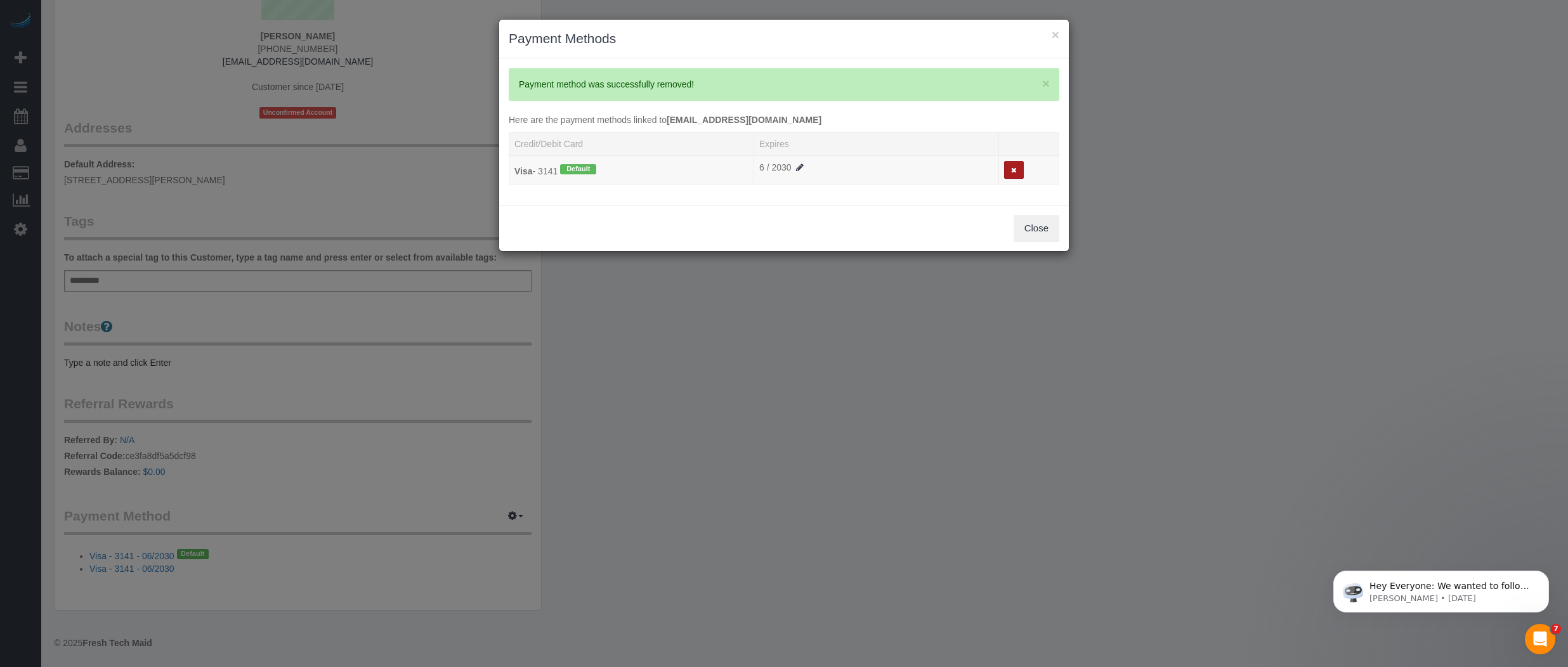
click at [1014, 167] on icon at bounding box center [1014, 170] width 6 height 7
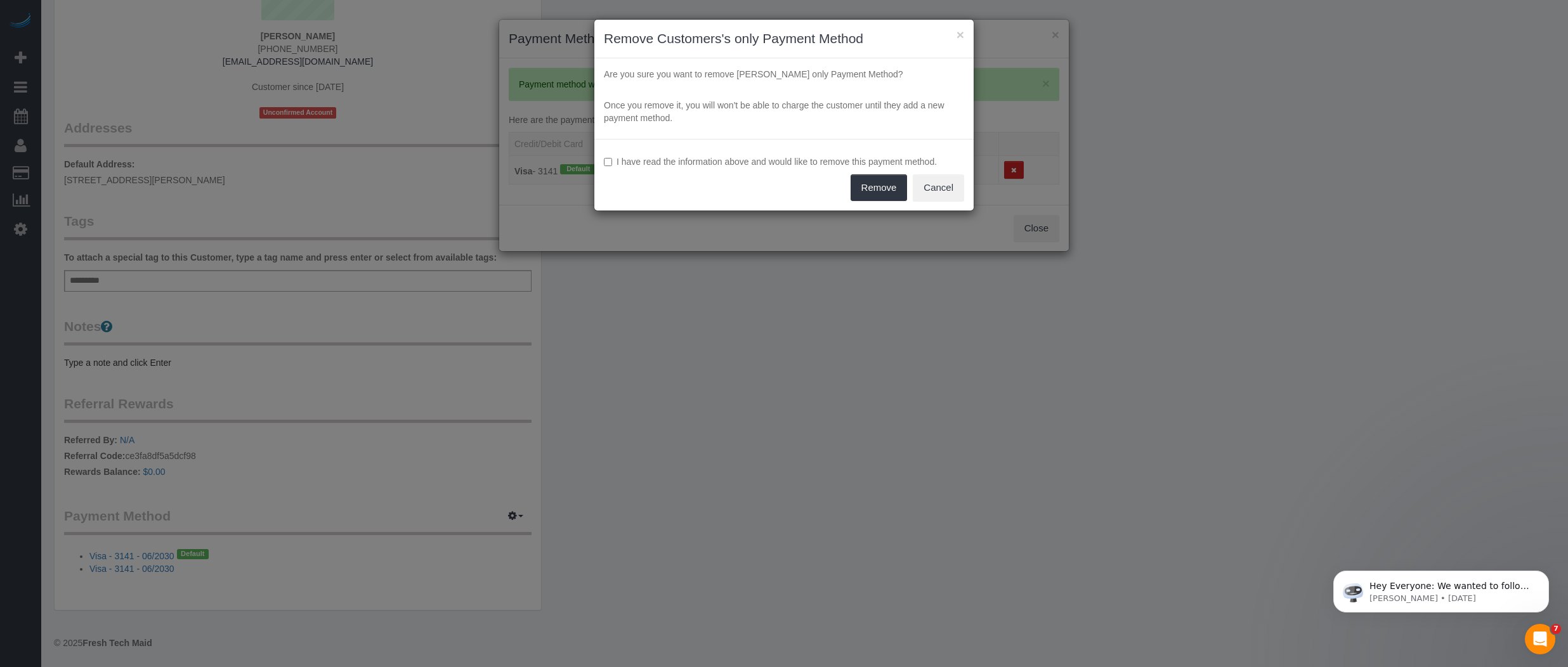
click at [603, 163] on div "I have read the information above and would like to remove this payment method.…" at bounding box center [784, 174] width 379 height 71
click at [875, 185] on button "Remove" at bounding box center [879, 188] width 57 height 26
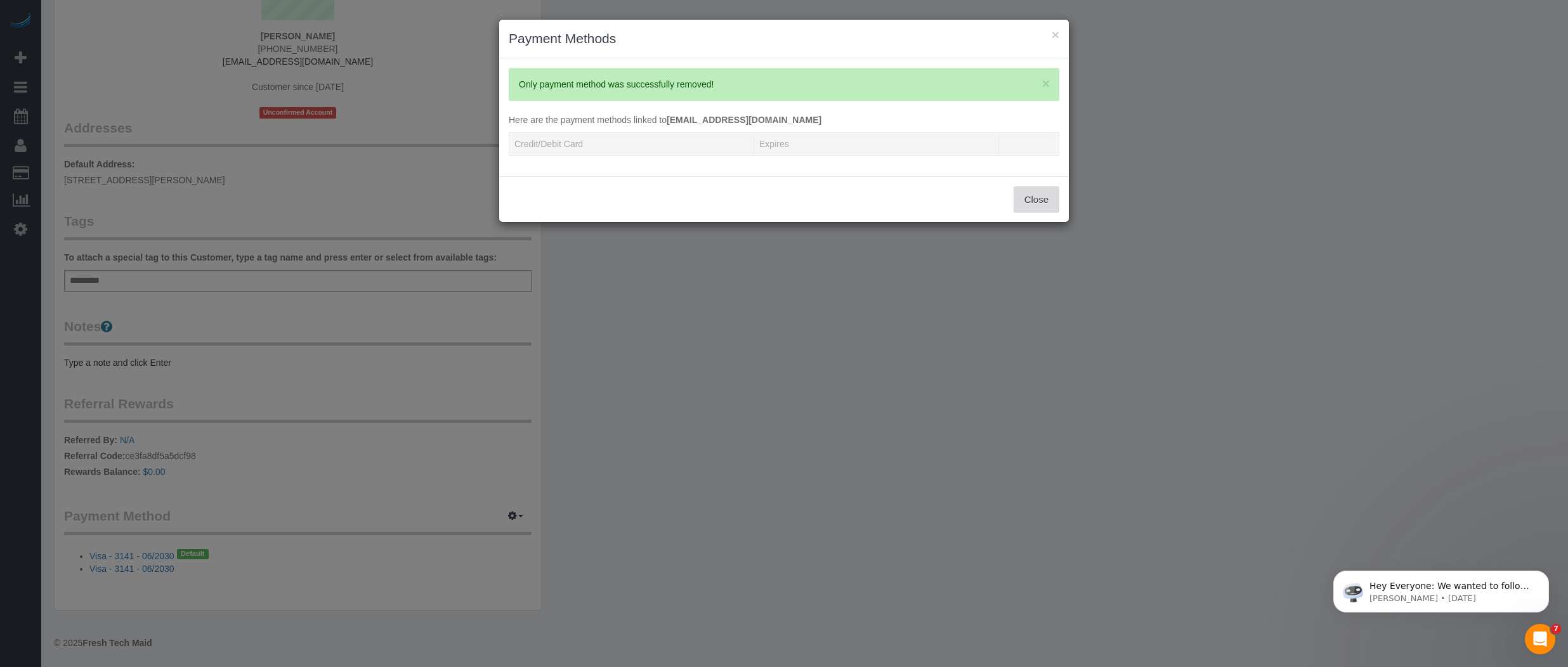
click at [1030, 200] on button "Close" at bounding box center [1037, 199] width 46 height 26
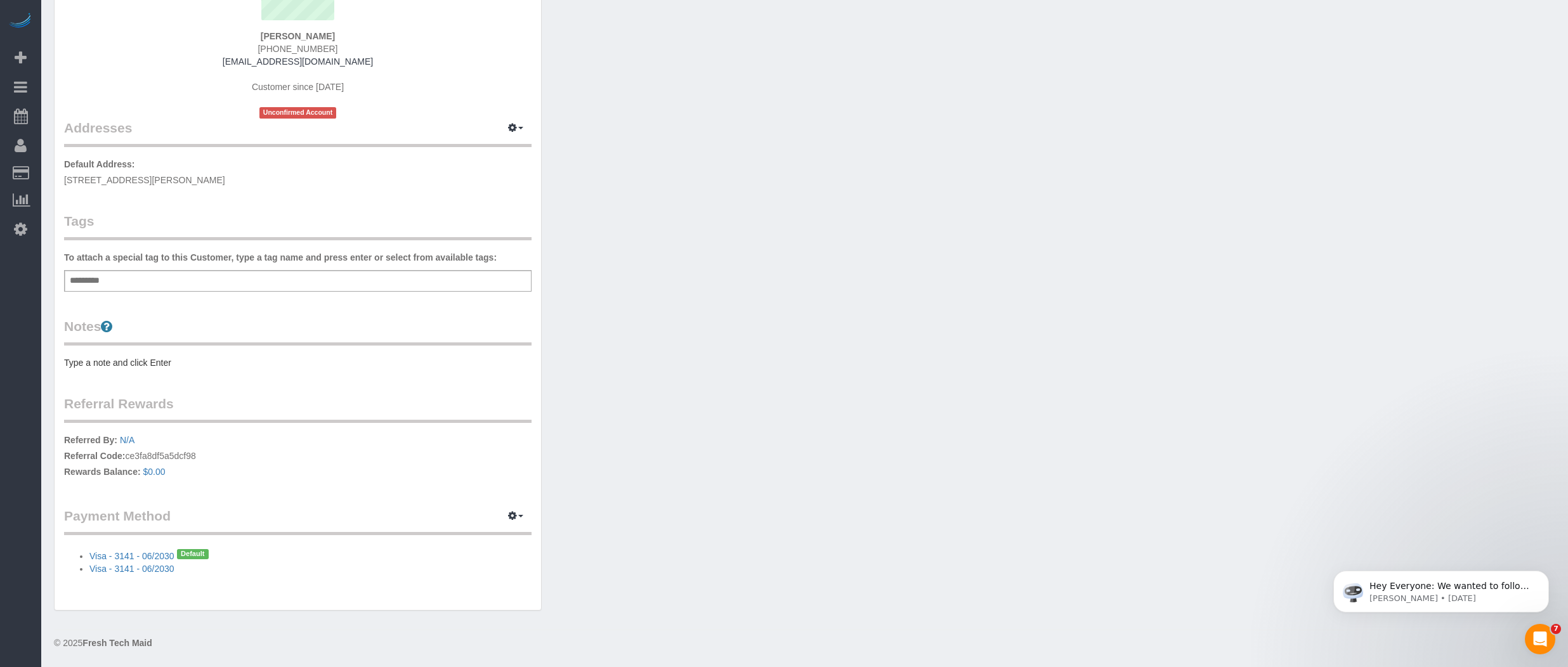
scroll to position [144, 0]
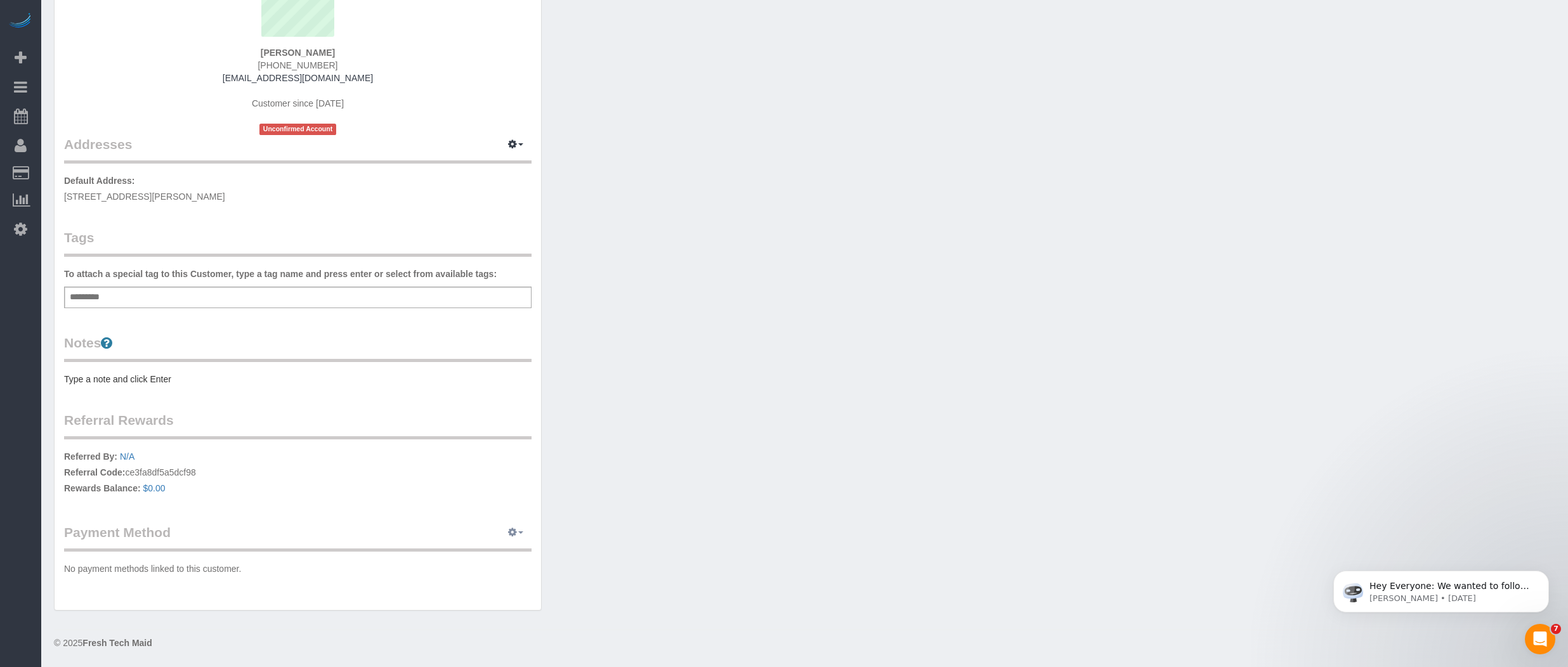
click at [520, 532] on span "button" at bounding box center [520, 532] width 5 height 2
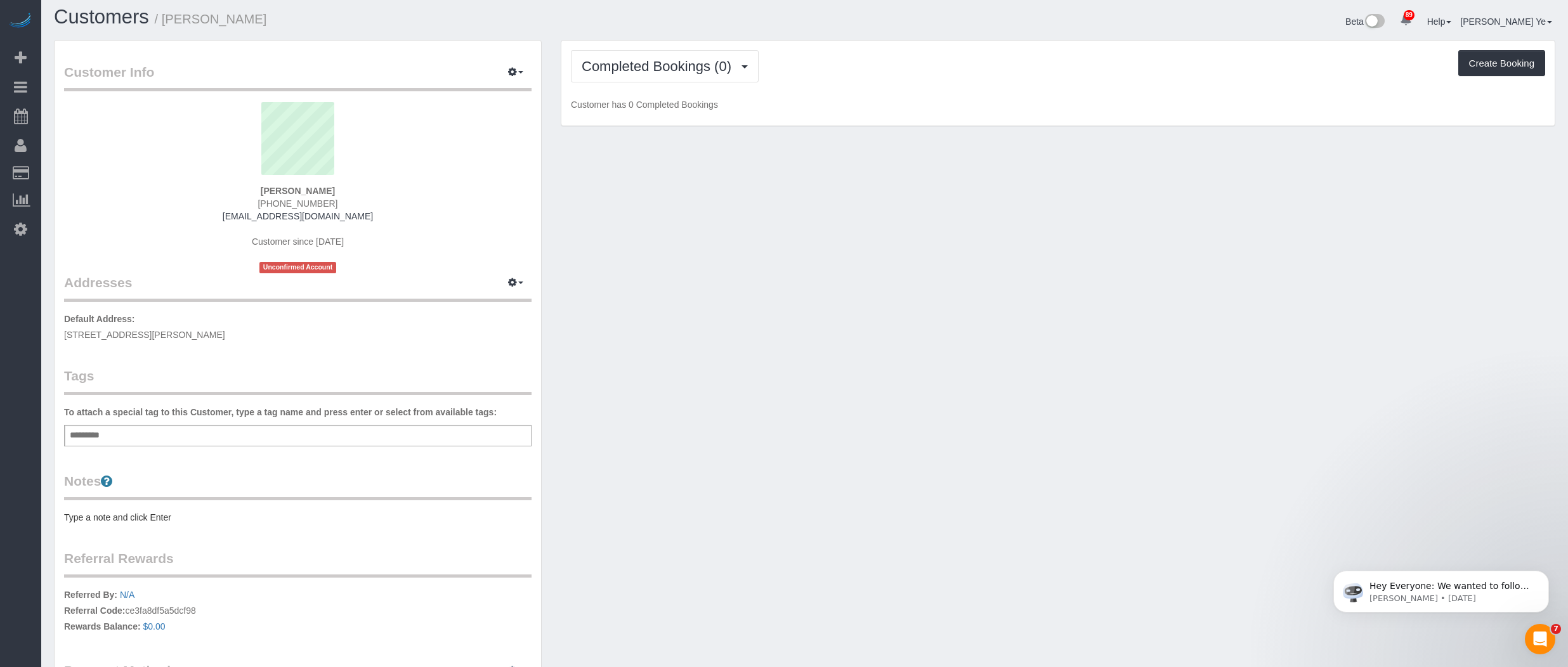
scroll to position [0, 0]
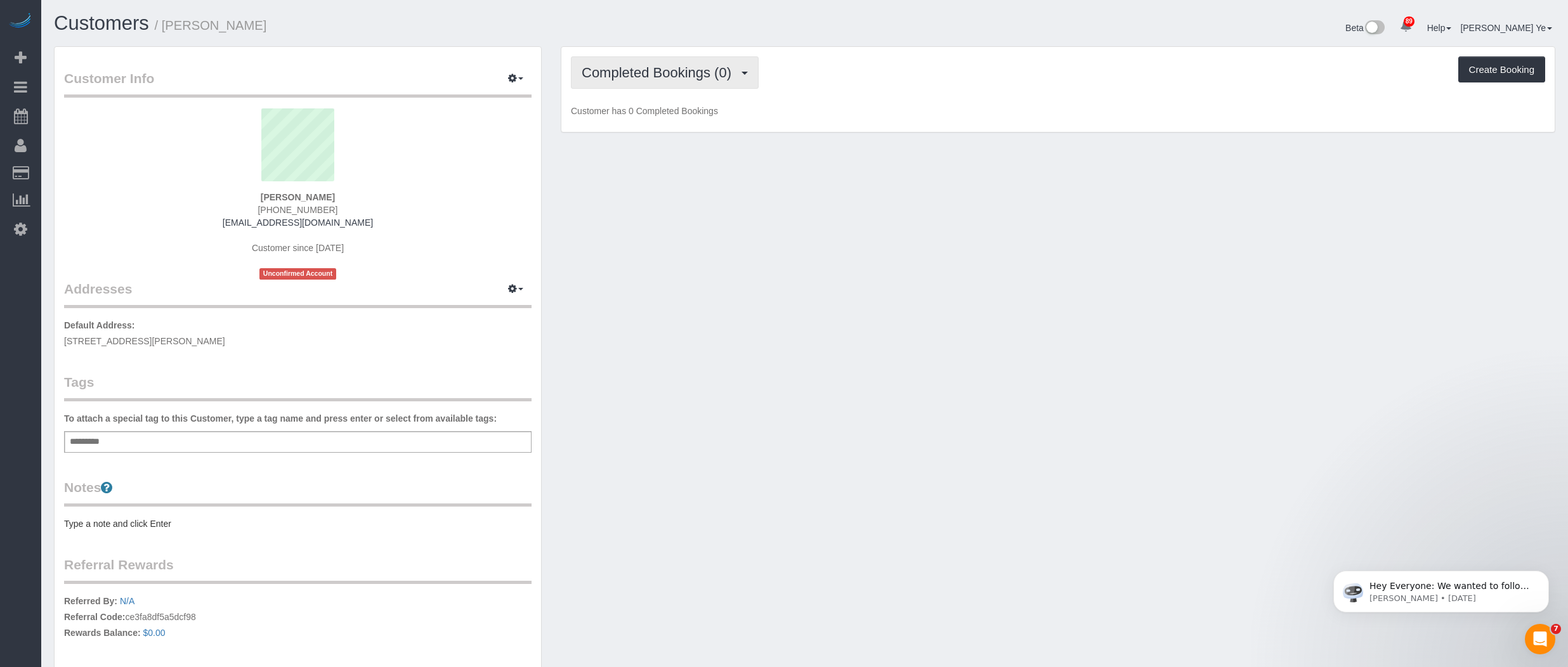
click at [695, 80] on button "Completed Bookings (0)" at bounding box center [664, 72] width 188 height 32
click at [661, 121] on link "Upcoming Bookings (1)" at bounding box center [637, 118] width 132 height 16
